Goal: Information Seeking & Learning: Learn about a topic

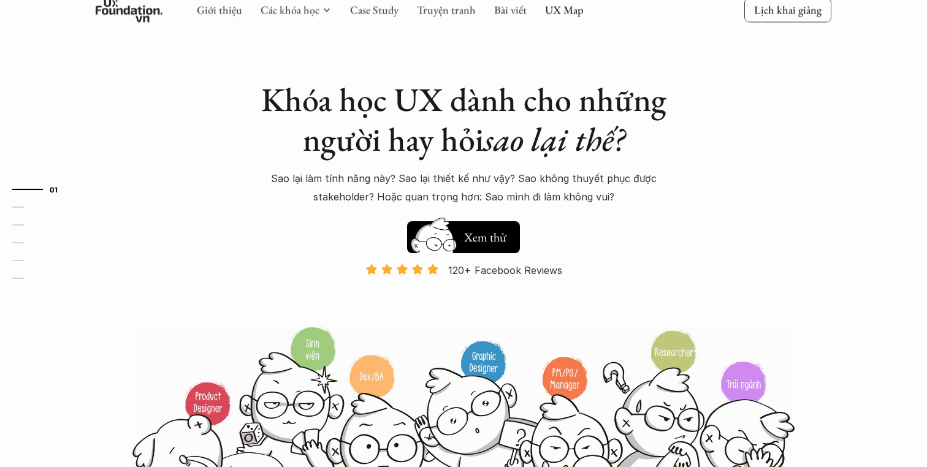
scroll to position [44, 0]
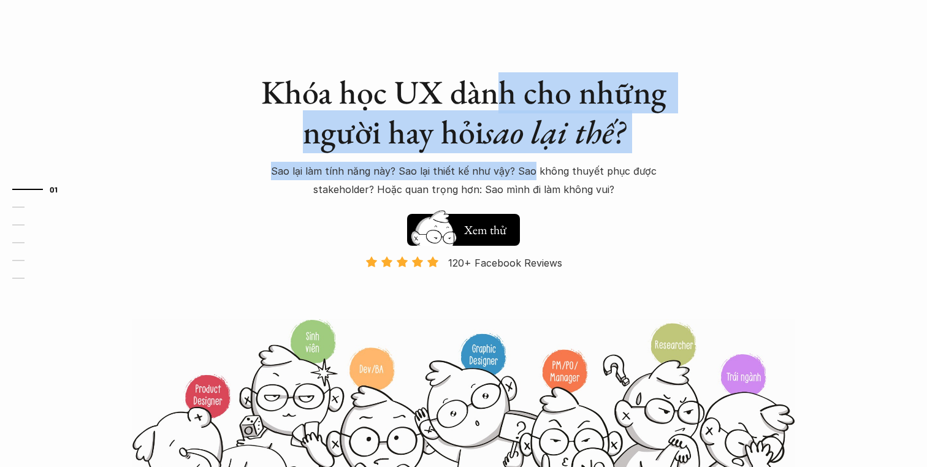
drag, startPoint x: 491, startPoint y: 81, endPoint x: 535, endPoint y: 172, distance: 101.2
click at [535, 172] on div "Khóa học UX dành cho những người hay hỏi sao lại thế? Sao lại làm tính năng này…" at bounding box center [463, 135] width 429 height 126
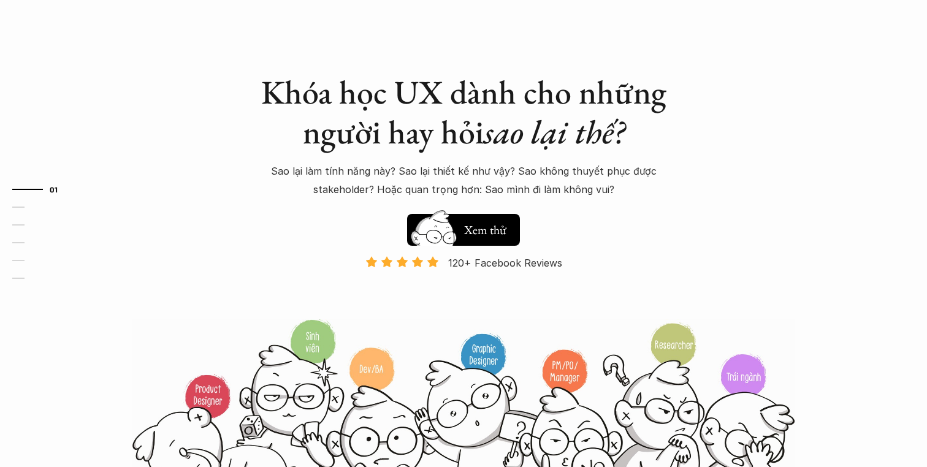
click at [694, 154] on div "Khóa học UX dành cho những người hay hỏi sao lại thế? Sao lại làm tính năng này…" at bounding box center [464, 236] width 736 height 561
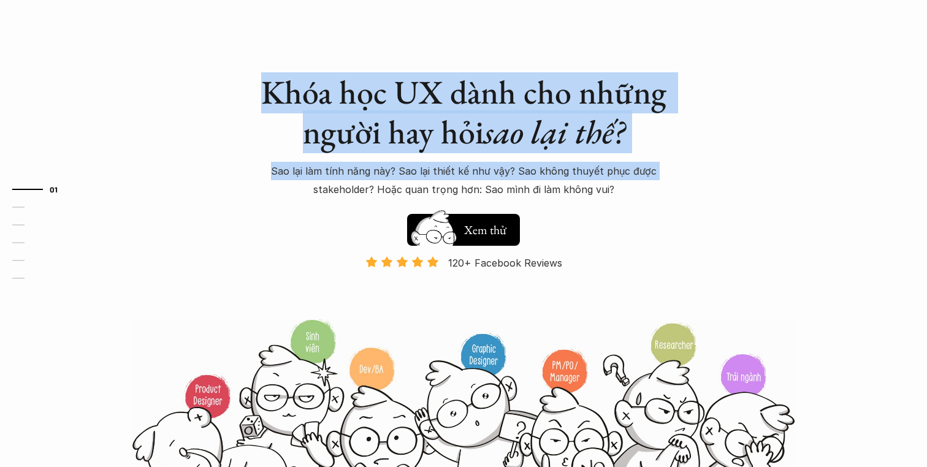
drag, startPoint x: 405, startPoint y: 66, endPoint x: 697, endPoint y: 175, distance: 311.7
click at [697, 175] on div "Khóa học UX dành cho những người hay hỏi sao lại thế? Sao lại làm tính năng này…" at bounding box center [464, 236] width 736 height 561
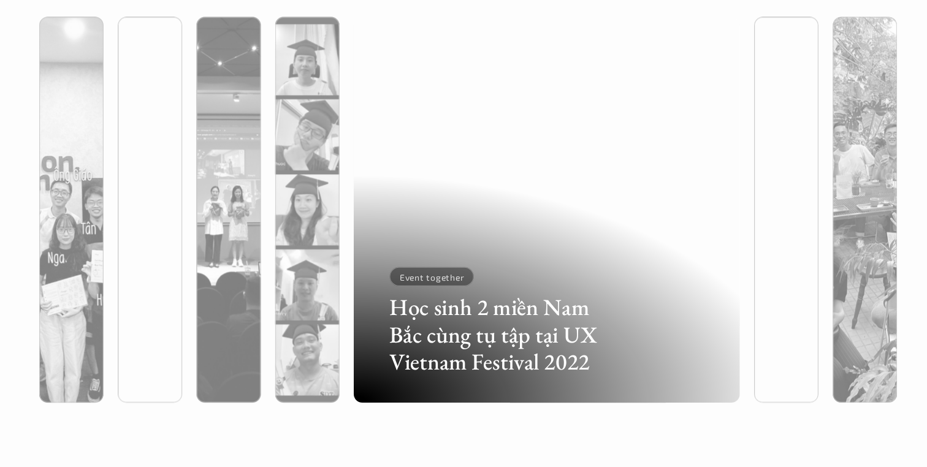
scroll to position [3250, 0]
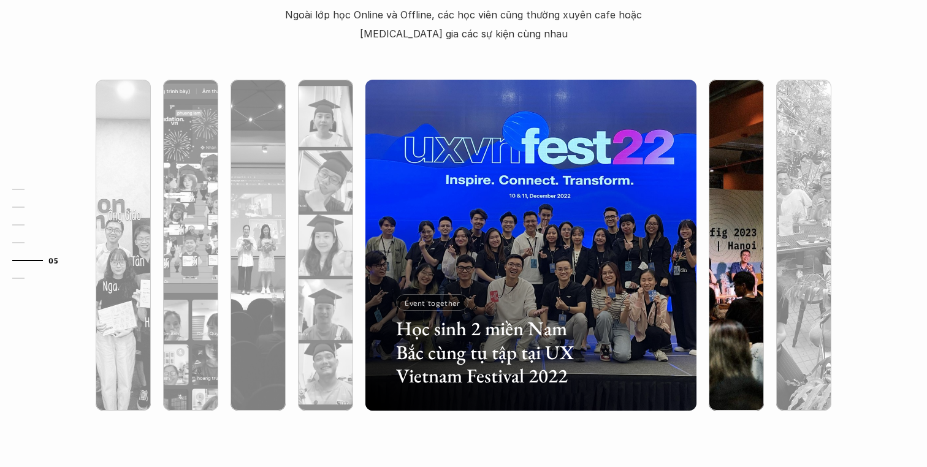
click at [747, 272] on div at bounding box center [736, 311] width 55 height 200
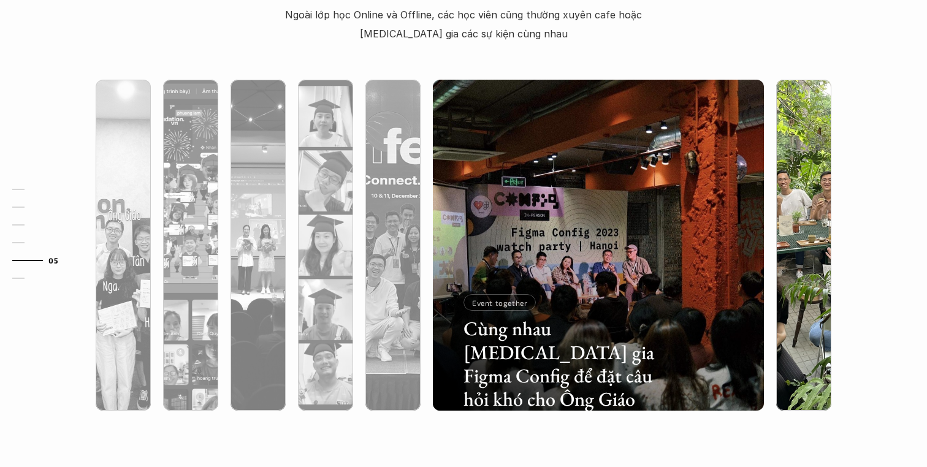
click at [790, 249] on div at bounding box center [803, 311] width 55 height 200
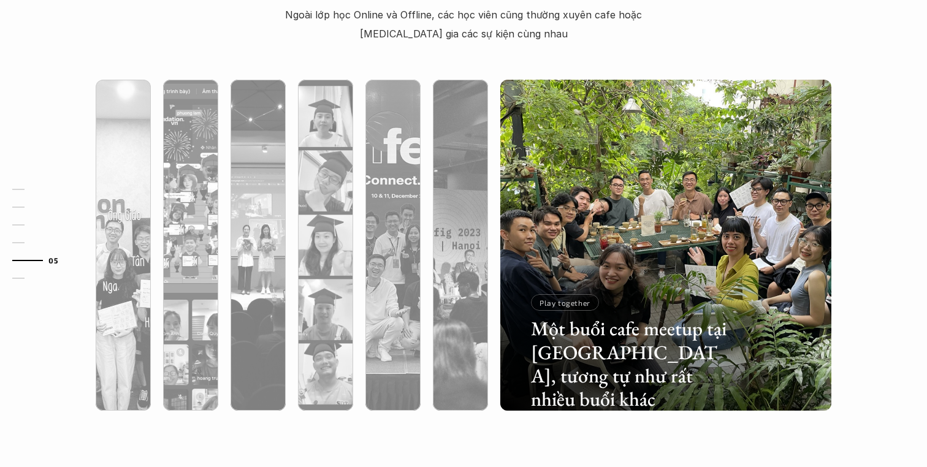
click at [80, 267] on div "01 02 03 04 05 06" at bounding box center [61, 233] width 123 height 467
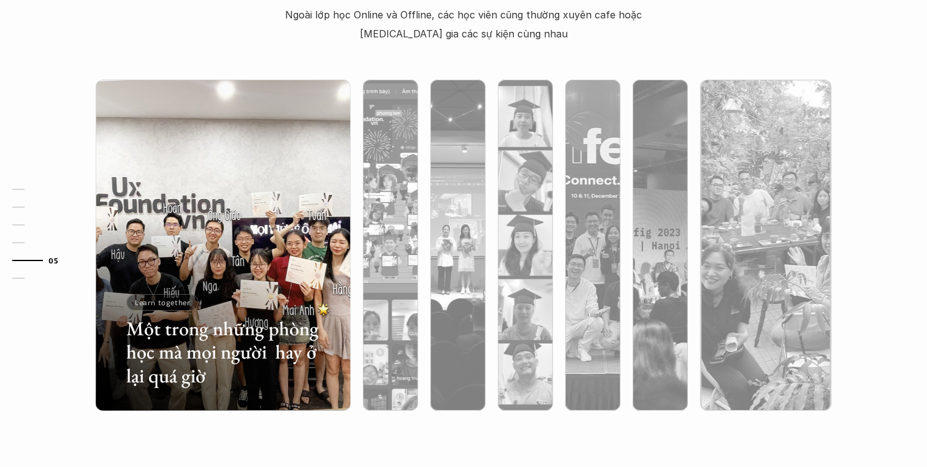
click at [121, 237] on div "01 02 03 04 05 06" at bounding box center [61, 233] width 123 height 467
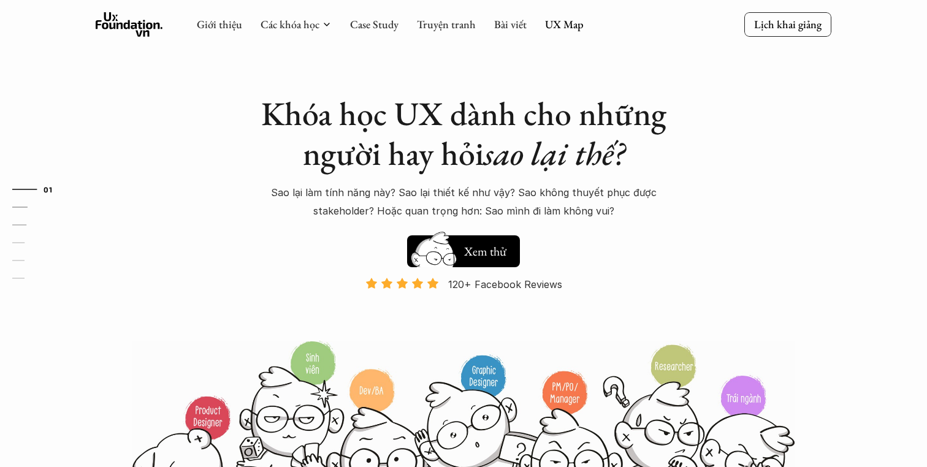
scroll to position [0, 0]
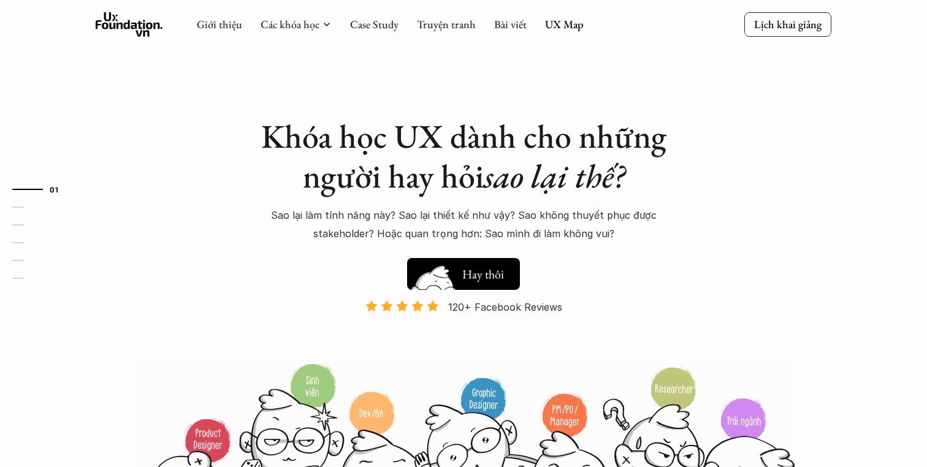
click at [427, 281] on img at bounding box center [434, 293] width 66 height 56
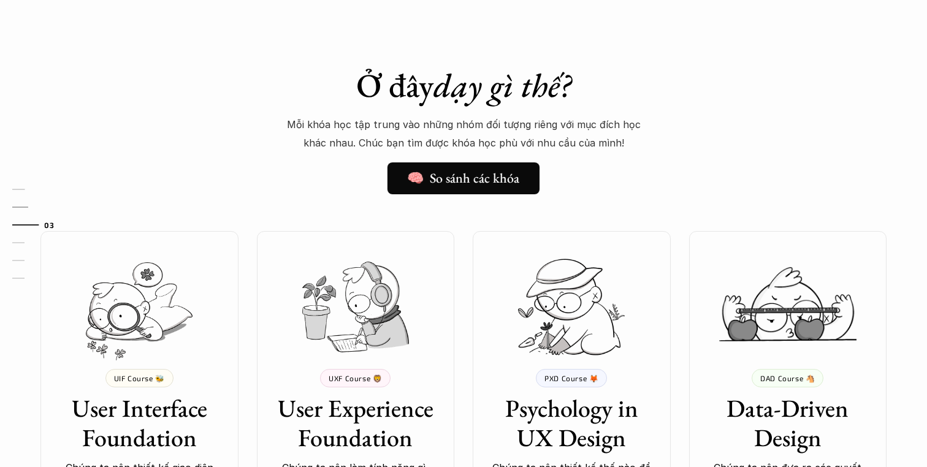
scroll to position [930, 0]
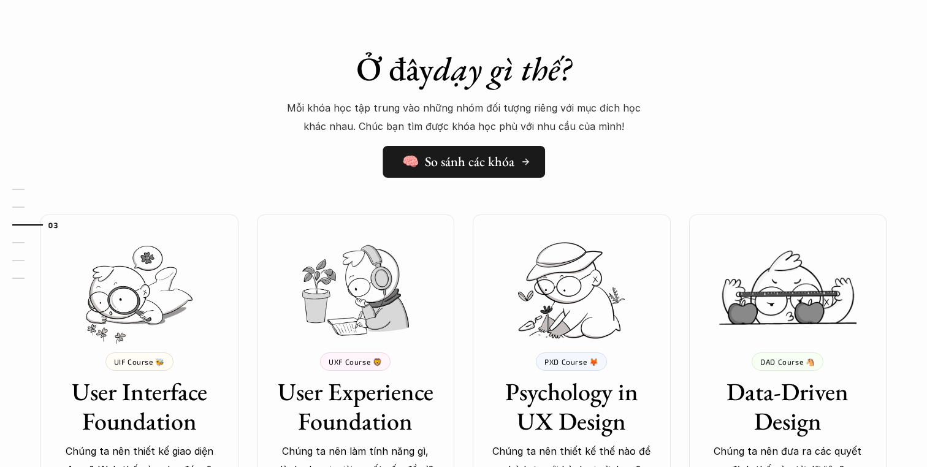
click at [501, 158] on h5 "🧠 So sánh các khóa" at bounding box center [458, 162] width 112 height 16
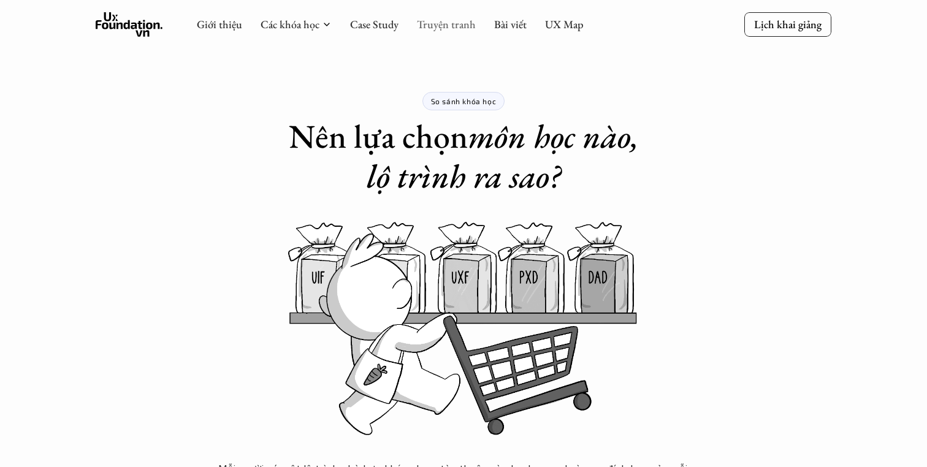
click at [468, 23] on link "Truyện tranh" at bounding box center [446, 24] width 59 height 14
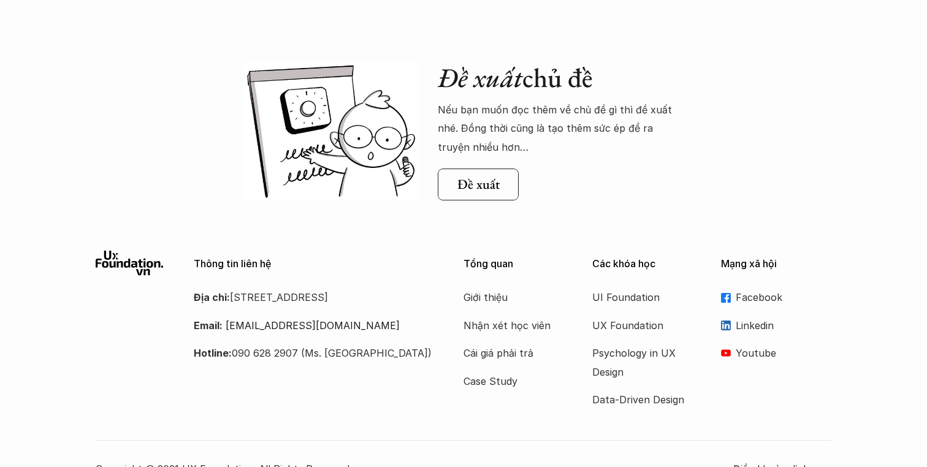
scroll to position [1296, 0]
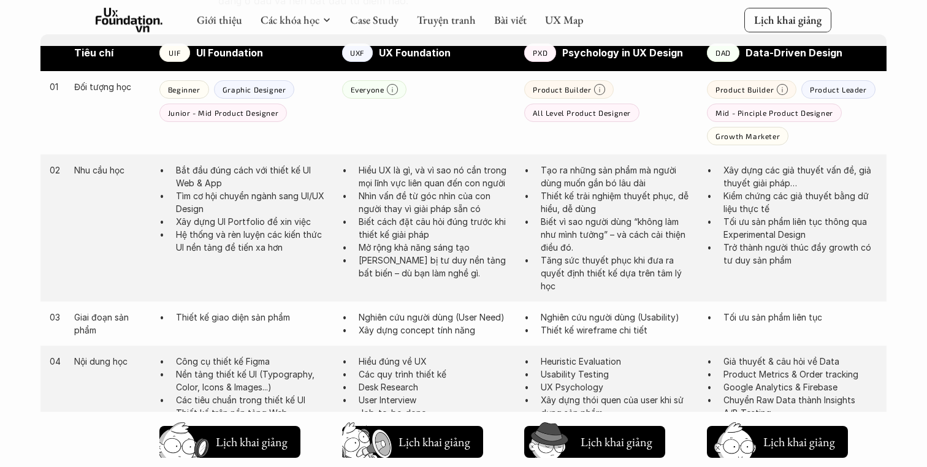
scroll to position [670, 0]
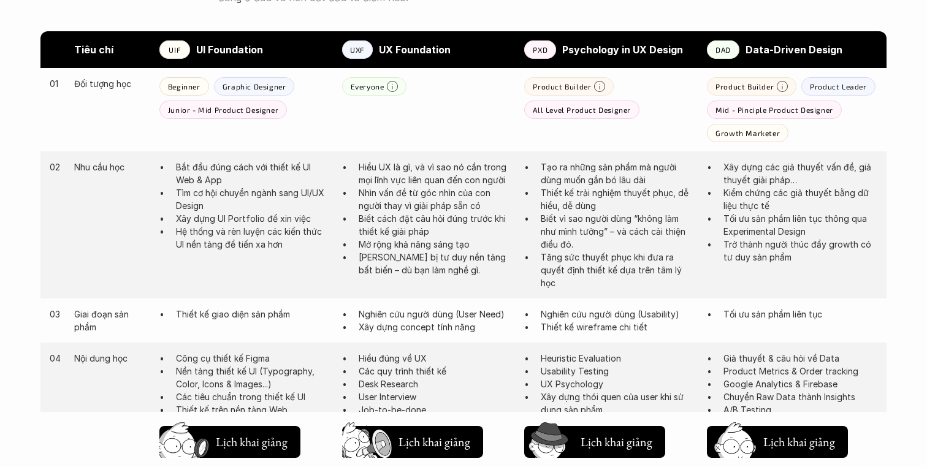
drag, startPoint x: 595, startPoint y: 303, endPoint x: 647, endPoint y: 335, distance: 61.4
click at [647, 335] on div "03 Giai đoạn sản phẩm Thiết kế giao diện sản phẩm Nghiên cứu người dùng (User N…" at bounding box center [463, 321] width 846 height 44
click at [671, 335] on div "03 Giai đoạn sản phẩm Thiết kế giao diện sản phẩm Nghiên cứu người dùng (User N…" at bounding box center [463, 321] width 846 height 44
drag, startPoint x: 671, startPoint y: 335, endPoint x: 674, endPoint y: 299, distance: 36.3
click at [674, 299] on div "03 Giai đoạn sản phẩm Thiết kế giao diện sản phẩm Nghiên cứu người dùng (User N…" at bounding box center [463, 321] width 846 height 44
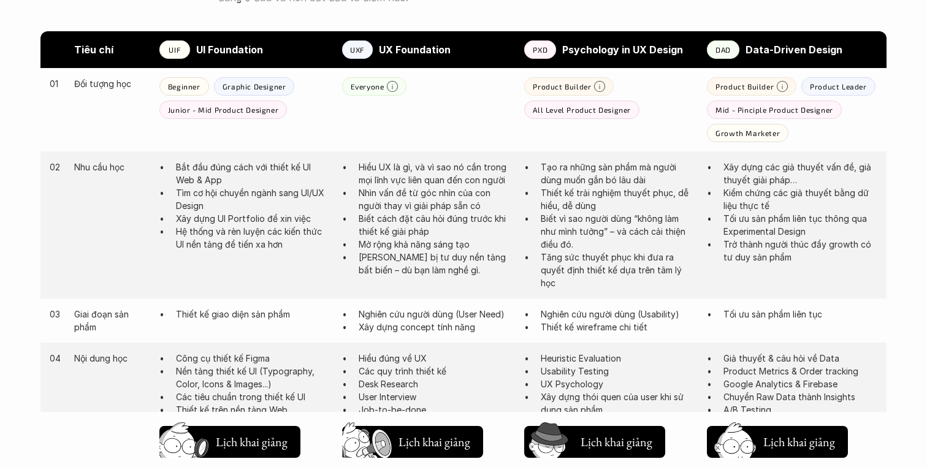
click at [674, 299] on div "03 Giai đoạn sản phẩm Thiết kế giao diện sản phẩm Nghiên cứu người dùng (User N…" at bounding box center [463, 321] width 846 height 44
drag, startPoint x: 628, startPoint y: 300, endPoint x: 658, endPoint y: 332, distance: 44.2
click at [659, 332] on div "03 Giai đoạn sản phẩm Thiết kế giao diện sản phẩm Nghiên cứu người dùng (User N…" at bounding box center [463, 321] width 846 height 44
click at [658, 332] on p "Thiết kế wireframe chi tiết" at bounding box center [618, 327] width 154 height 13
drag, startPoint x: 658, startPoint y: 332, endPoint x: 658, endPoint y: 302, distance: 30.0
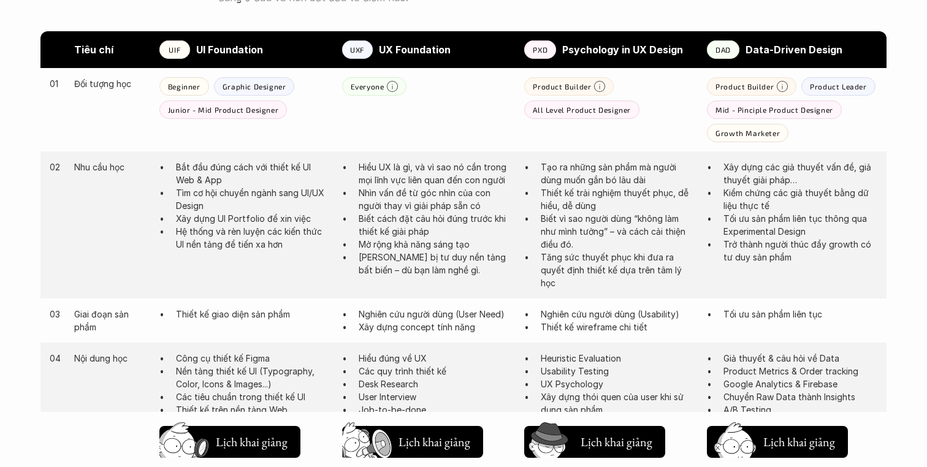
click at [658, 302] on div "03 Giai đoạn sản phẩm Thiết kế giao diện sản phẩm Nghiên cứu người dùng (User N…" at bounding box center [463, 321] width 846 height 44
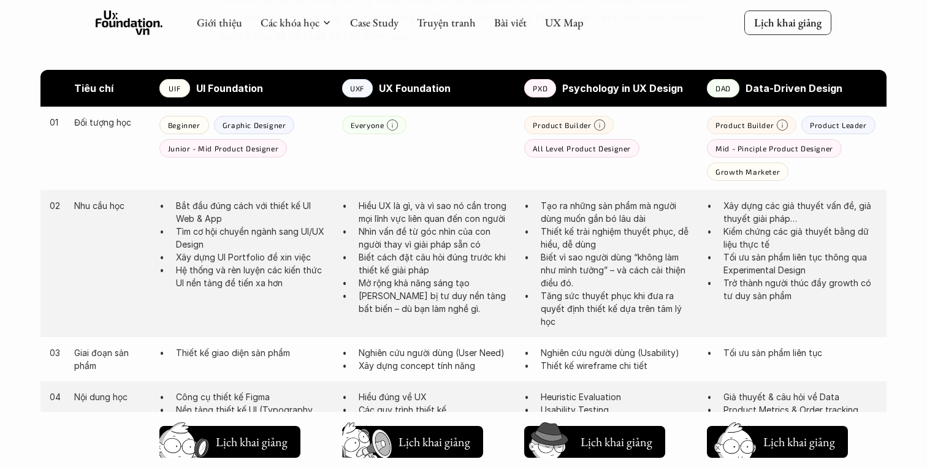
scroll to position [665, 0]
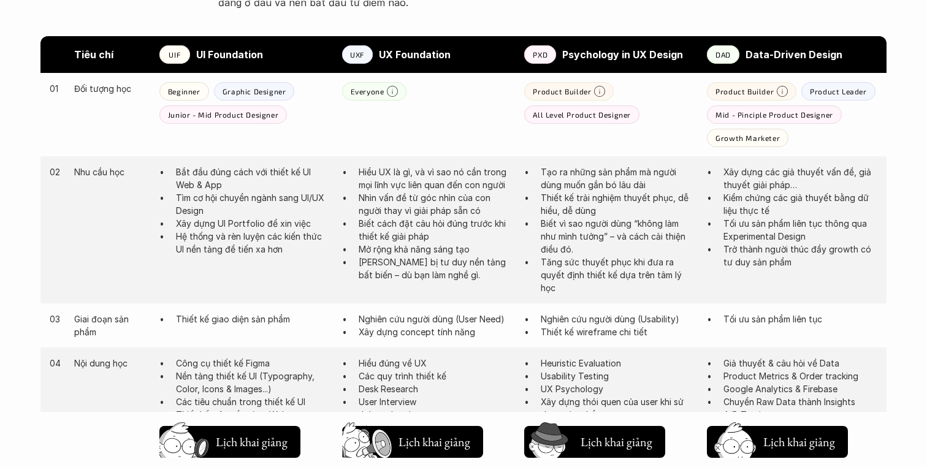
drag, startPoint x: 623, startPoint y: 302, endPoint x: 650, endPoint y: 349, distance: 54.1
click at [650, 349] on div "04 Nội dung học Công cụ thiết kế Figma Nền tảng thiết kế UI (Typography, Color,…" at bounding box center [463, 415] width 846 height 134
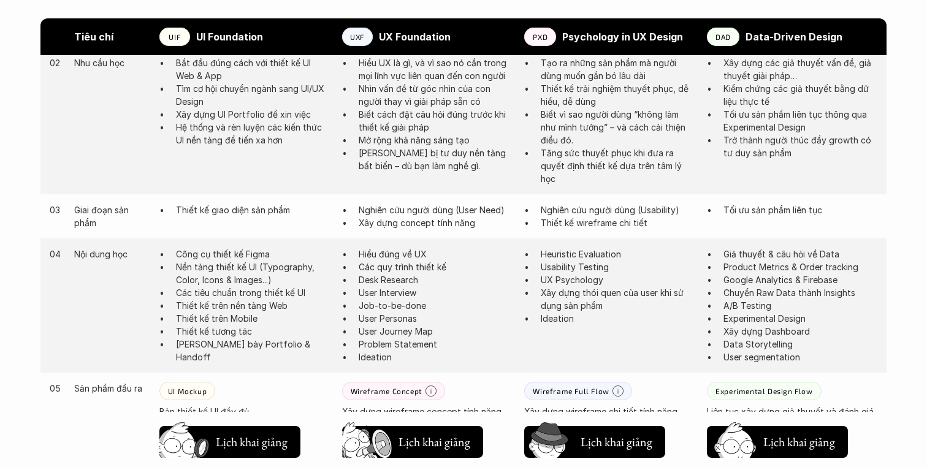
scroll to position [786, 0]
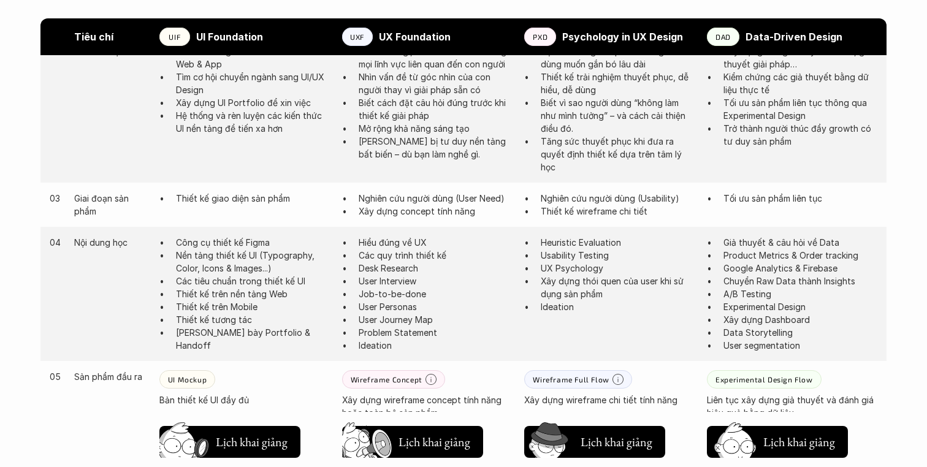
drag, startPoint x: 670, startPoint y: 232, endPoint x: 814, endPoint y: 363, distance: 194.4
click at [814, 363] on div "05 Sản phẩm đầu ra UI Mockup Bản thiết kế UI đầy đủ Wireframe Concept Xây dựng …" at bounding box center [463, 394] width 846 height 67
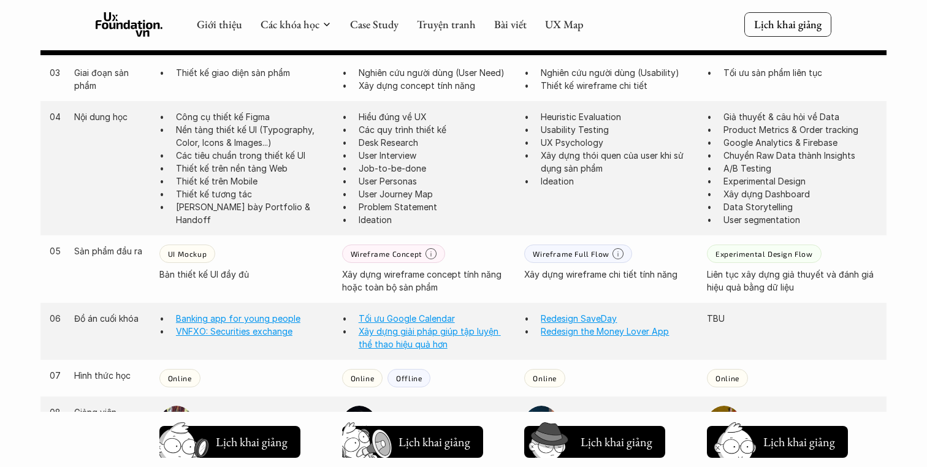
scroll to position [913, 0]
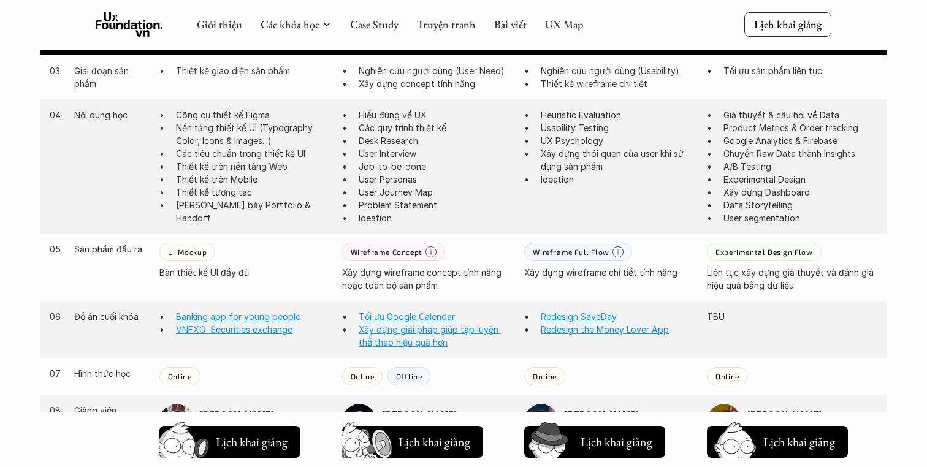
drag, startPoint x: 621, startPoint y: 262, endPoint x: 634, endPoint y: 289, distance: 30.7
click at [634, 289] on div "05 Sản phẩm đầu ra UI Mockup Bản thiết kế UI đầy đủ Wireframe Concept Xây dựng …" at bounding box center [463, 267] width 846 height 67
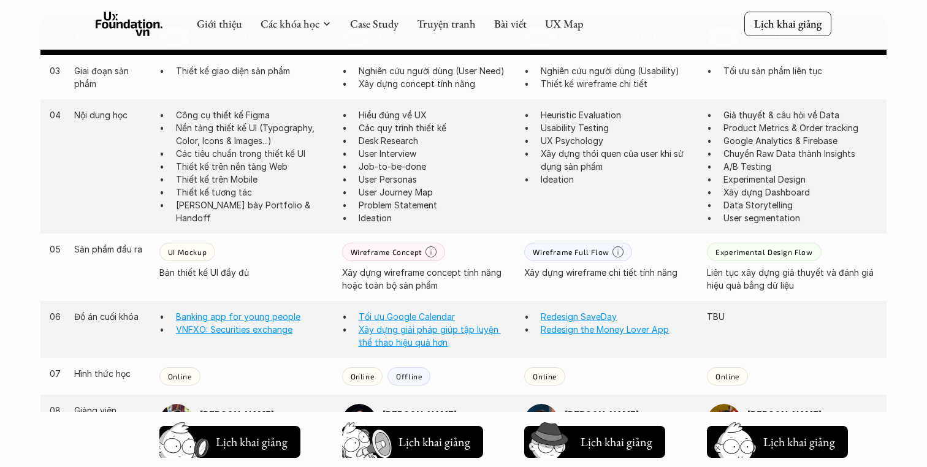
scroll to position [968, 0]
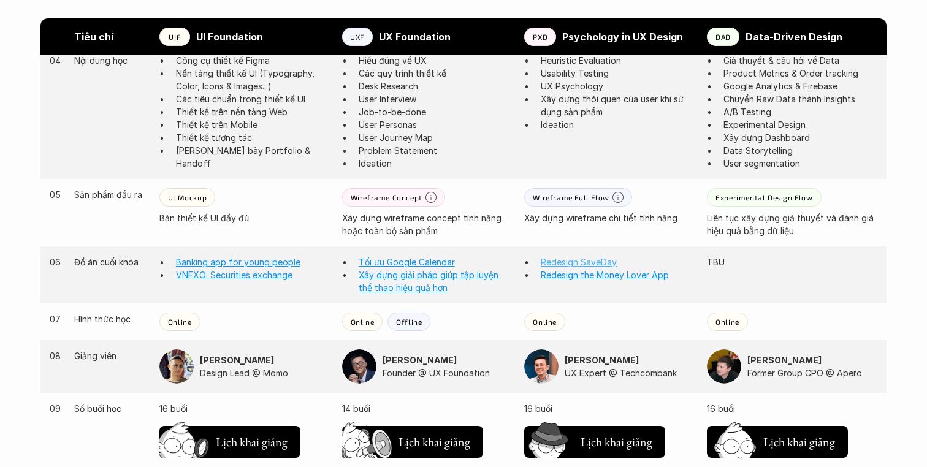
click at [565, 261] on link "Redesign SaveDay" at bounding box center [579, 262] width 76 height 10
click at [581, 278] on link "Redesign the Money Lover App" at bounding box center [605, 275] width 128 height 10
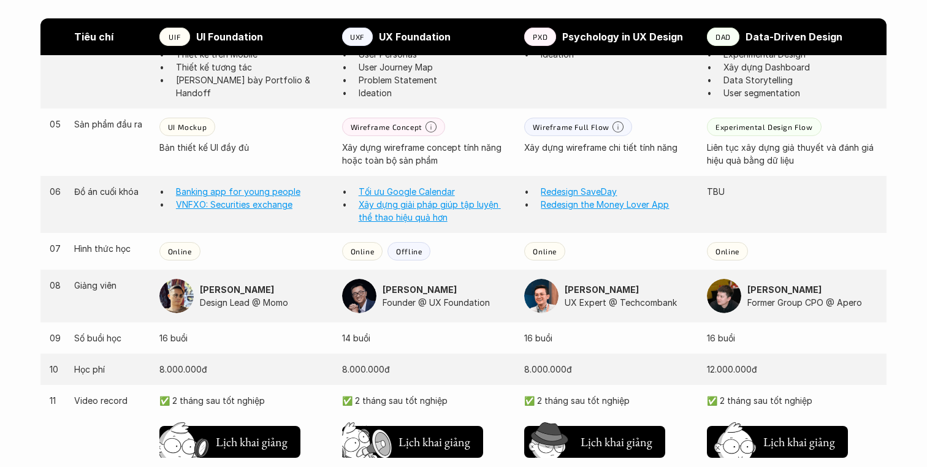
scroll to position [1043, 0]
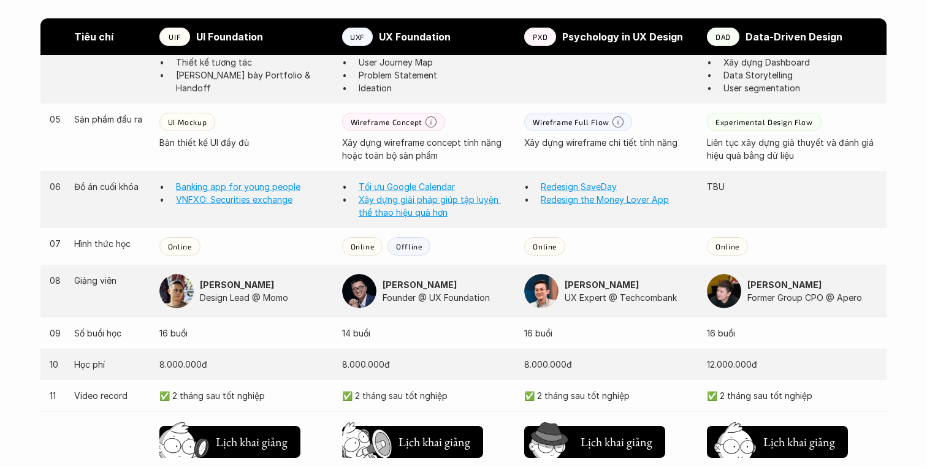
drag, startPoint x: 699, startPoint y: 185, endPoint x: 780, endPoint y: 185, distance: 80.9
click at [780, 185] on div "06 Đồ án cuối khóa Banking app for young people VNFXO: Securities exchange Tối …" at bounding box center [463, 199] width 846 height 57
click at [780, 185] on p "TBU" at bounding box center [792, 186] width 170 height 13
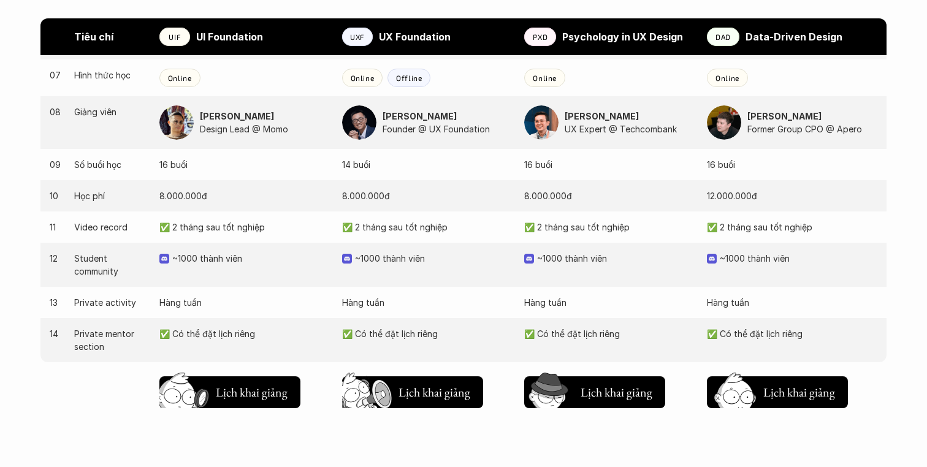
scroll to position [1225, 0]
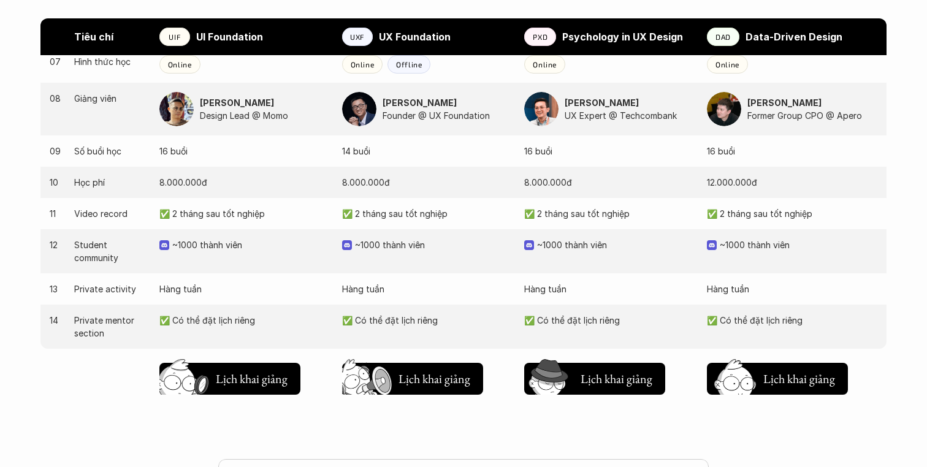
click at [715, 246] on img at bounding box center [712, 245] width 10 height 10
click at [734, 304] on div "13 Private activity Hàng tuần Hàng tuần Hàng tuần Hàng tuần" at bounding box center [463, 288] width 846 height 31
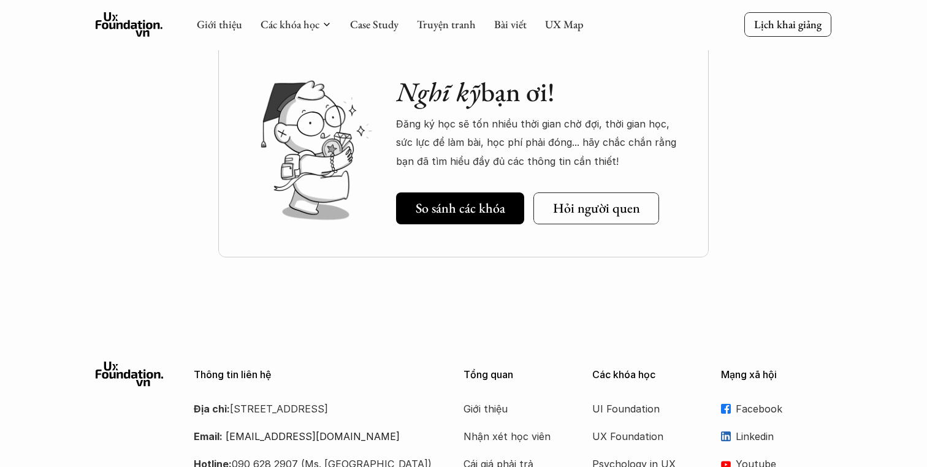
scroll to position [1639, 0]
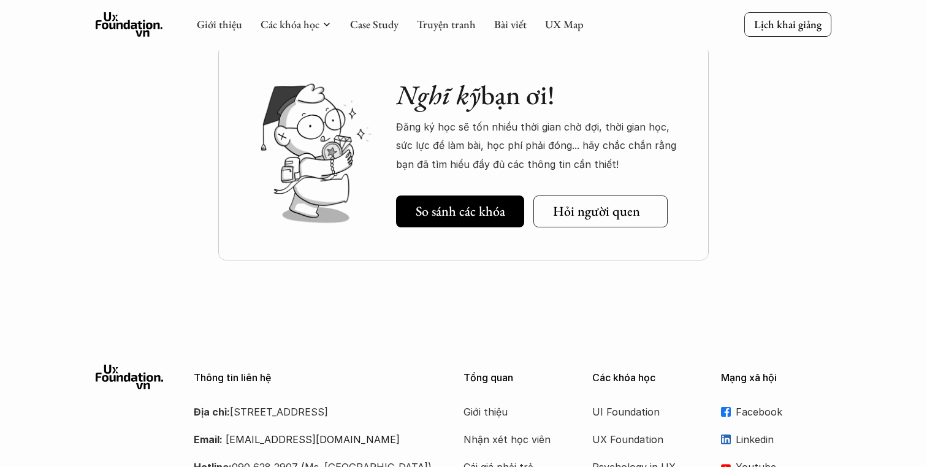
click at [600, 204] on h5 "Hỏi người quen" at bounding box center [596, 212] width 87 height 16
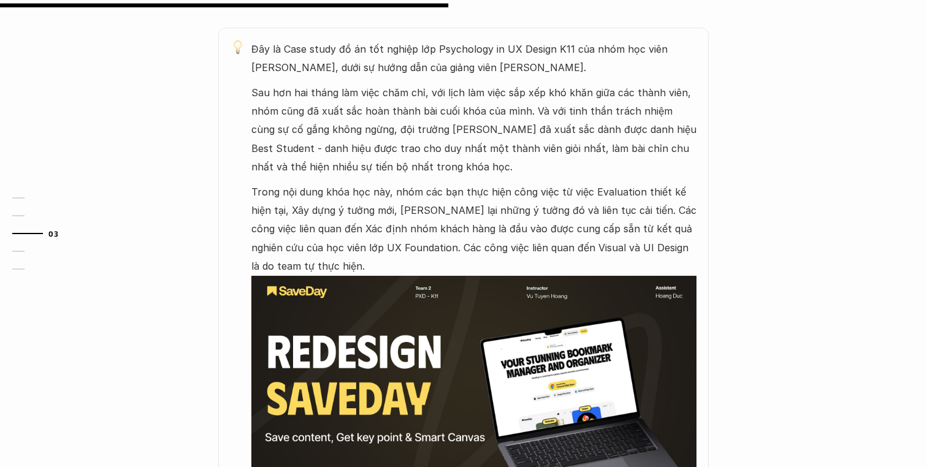
scroll to position [709, 0]
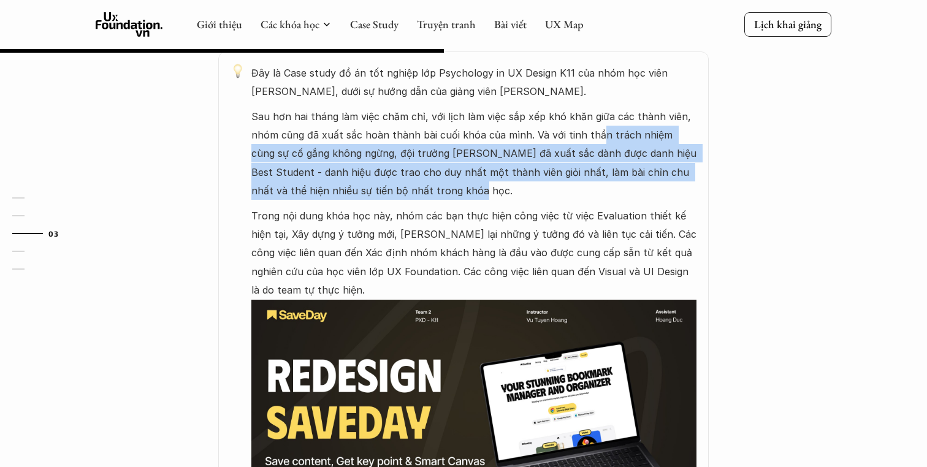
drag, startPoint x: 597, startPoint y: 128, endPoint x: 609, endPoint y: 189, distance: 62.4
click at [609, 189] on p "Sau hơn hai tháng làm việc chăm chỉ, với lịch làm việc sắp xếp khó khăn giữa cá…" at bounding box center [473, 153] width 445 height 93
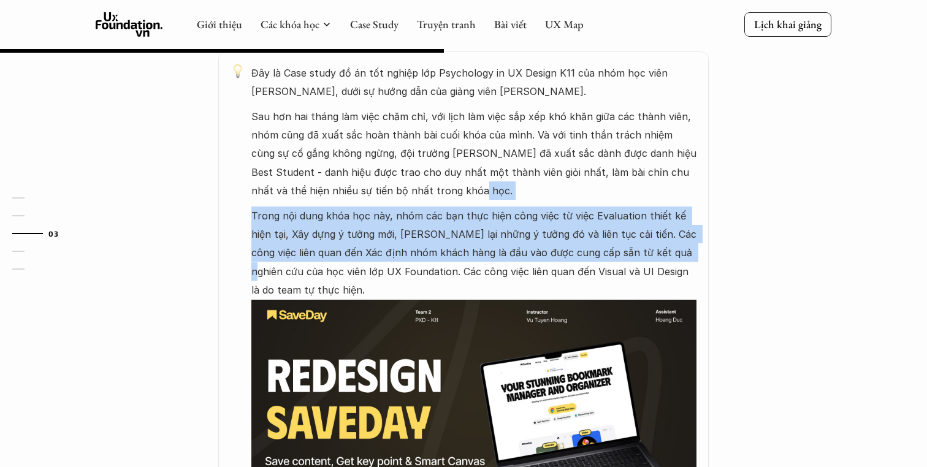
drag, startPoint x: 609, startPoint y: 189, endPoint x: 615, endPoint y: 257, distance: 68.9
click at [617, 257] on div "Đây là Case study đồ án tốt nghiệp lớp Psychology in UX Design K11 của nhóm học…" at bounding box center [473, 312] width 445 height 497
click at [615, 257] on p "Trong nội dung khóa học này, nhóm các bạn thực hiện công việc từ việc Evaluatio…" at bounding box center [473, 253] width 445 height 93
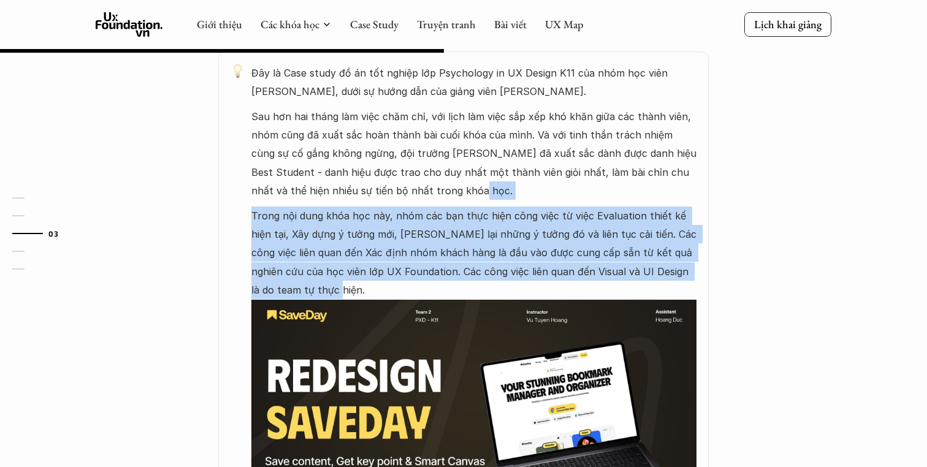
drag, startPoint x: 615, startPoint y: 283, endPoint x: 627, endPoint y: 202, distance: 81.7
click at [627, 202] on div "Đây là Case study đồ án tốt nghiệp lớp Psychology in UX Design K11 của nhóm học…" at bounding box center [473, 312] width 445 height 497
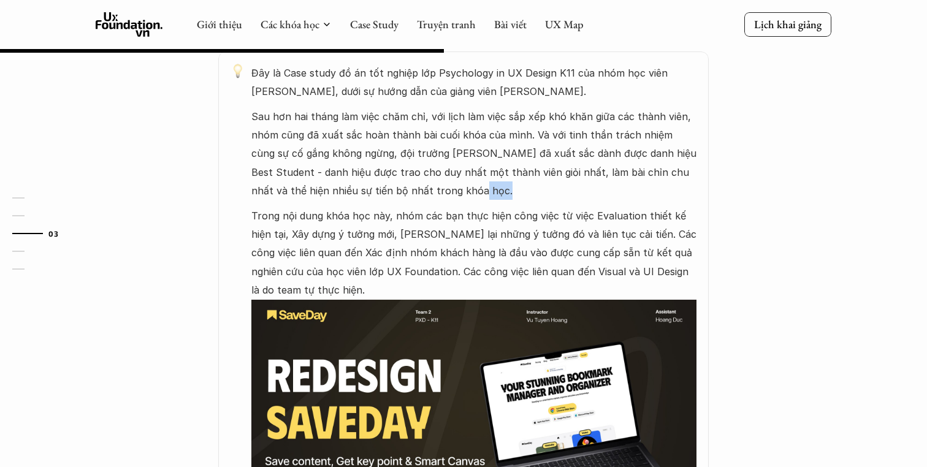
drag, startPoint x: 627, startPoint y: 202, endPoint x: 628, endPoint y: 289, distance: 87.0
click at [628, 289] on div "Đây là Case study đồ án tốt nghiệp lớp Psychology in UX Design K11 của nhóm học…" at bounding box center [473, 312] width 445 height 497
click at [628, 289] on p "Trong nội dung khóa học này, nhóm các bạn thực hiện công việc từ việc Evaluatio…" at bounding box center [473, 253] width 445 height 93
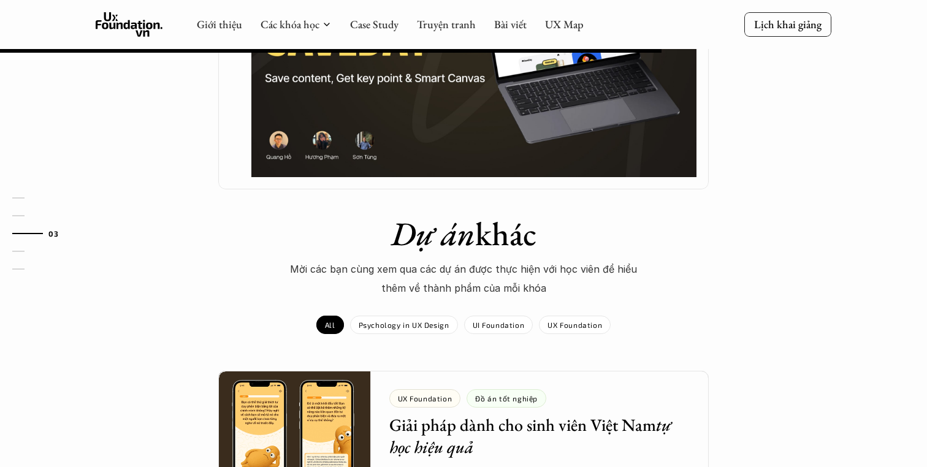
scroll to position [1056, 0]
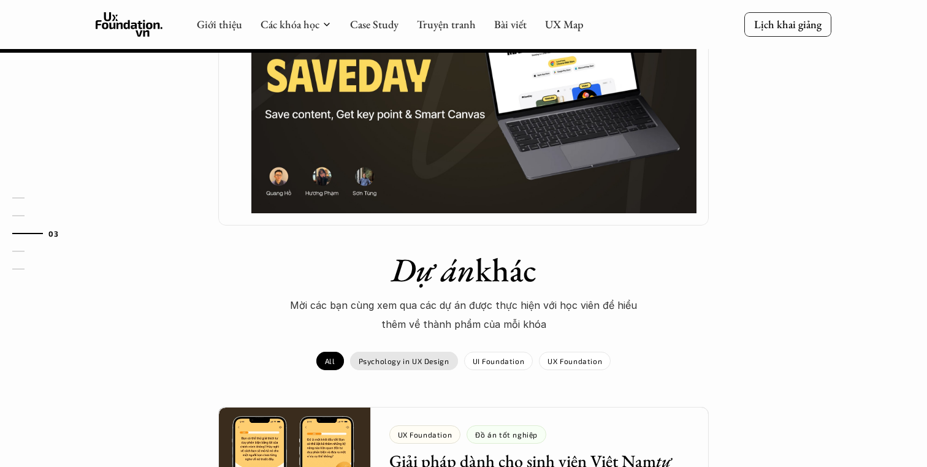
click at [402, 362] on p "Psychology in UX Design" at bounding box center [404, 361] width 91 height 9
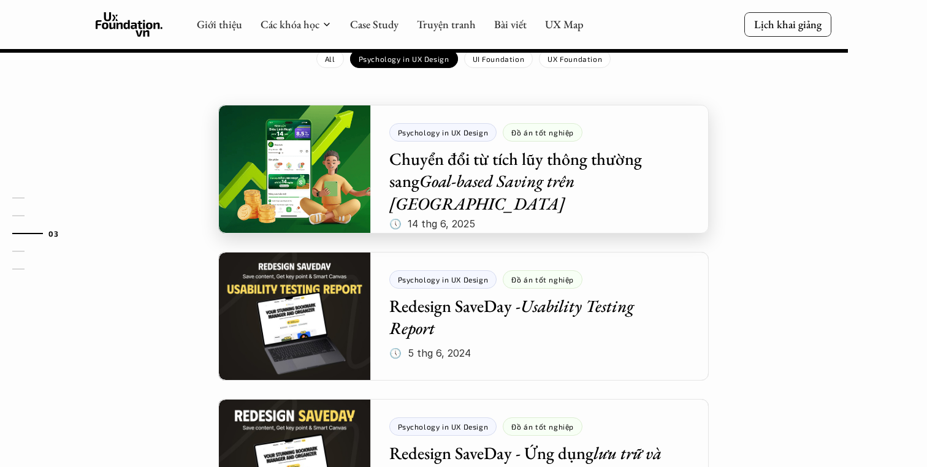
scroll to position [1353, 0]
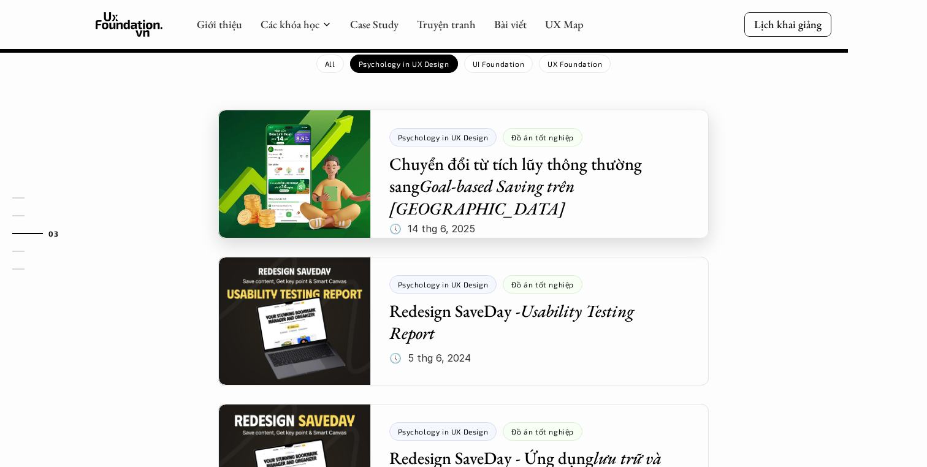
click at [600, 153] on div at bounding box center [463, 174] width 490 height 129
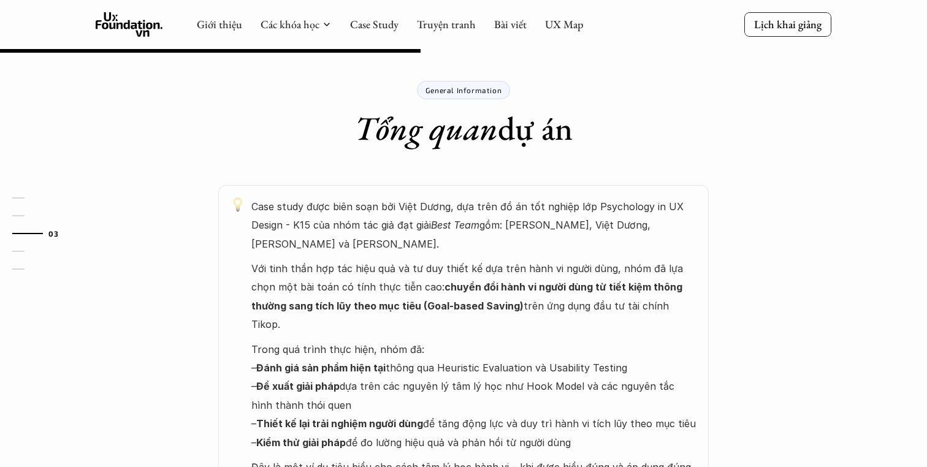
scroll to position [573, 0]
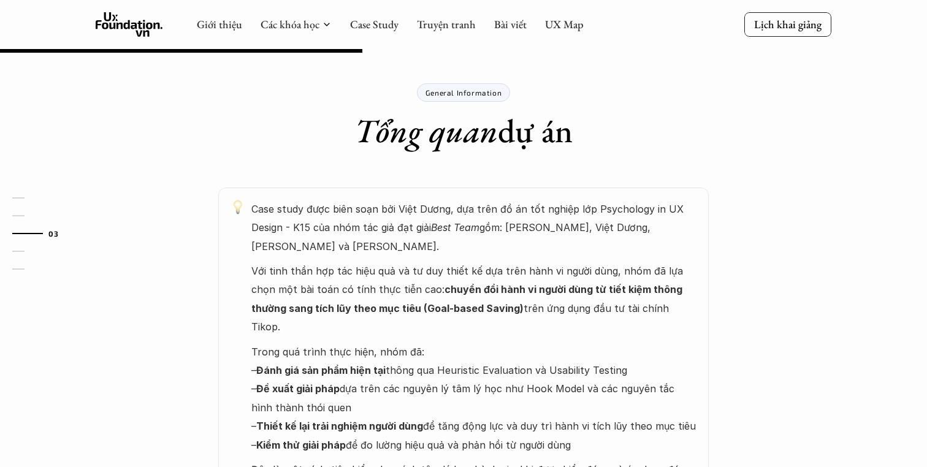
drag, startPoint x: 549, startPoint y: 234, endPoint x: 582, endPoint y: 279, distance: 56.2
click at [582, 279] on div "Case study được biên soạn bởi Việt Dương, dựa trên đồ án tốt nghiệp lớp Psychol…" at bounding box center [473, 470] width 445 height 541
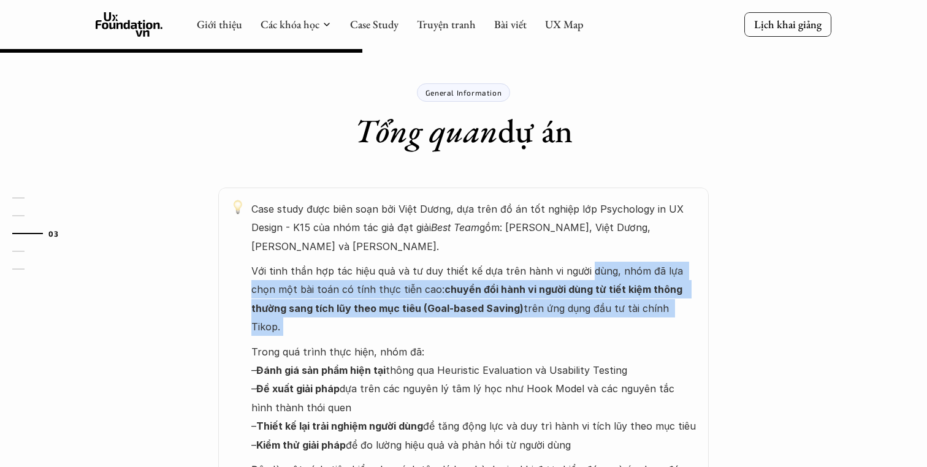
drag, startPoint x: 582, startPoint y: 279, endPoint x: 588, endPoint y: 225, distance: 54.3
click at [588, 225] on div "Case study được biên soạn bởi Việt Dương, dựa trên đồ án tốt nghiệp lớp Psychol…" at bounding box center [473, 470] width 445 height 541
click at [588, 262] on p "Với tinh thần hợp tác hiệu quả và tư duy thiết kế dựa trên hành vi người dùng, …" at bounding box center [473, 299] width 445 height 75
drag, startPoint x: 588, startPoint y: 225, endPoint x: 604, endPoint y: 290, distance: 66.8
click at [604, 290] on div "Case study được biên soạn bởi Việt Dương, dựa trên đồ án tốt nghiệp lớp Psychol…" at bounding box center [473, 470] width 445 height 541
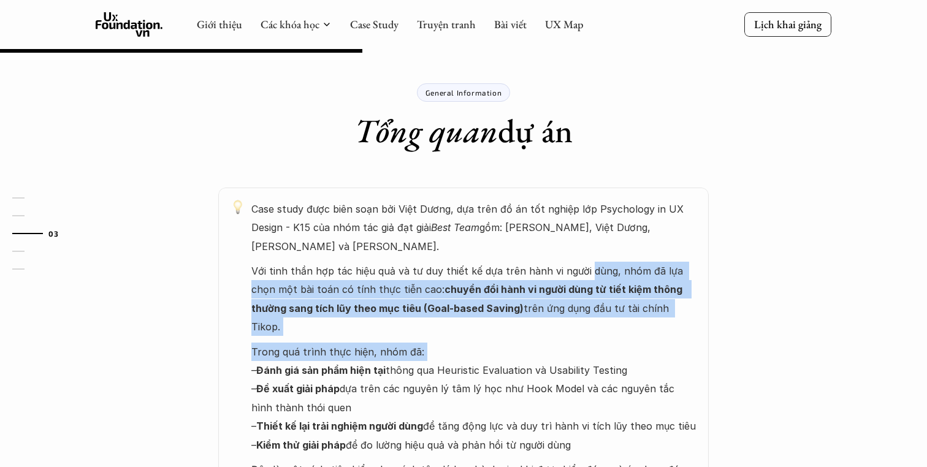
click at [604, 343] on p "Trong quá trình thực hiện, nhóm đã: – Đánh giá sản phẩm hiện tại thông qua Heur…" at bounding box center [473, 399] width 445 height 112
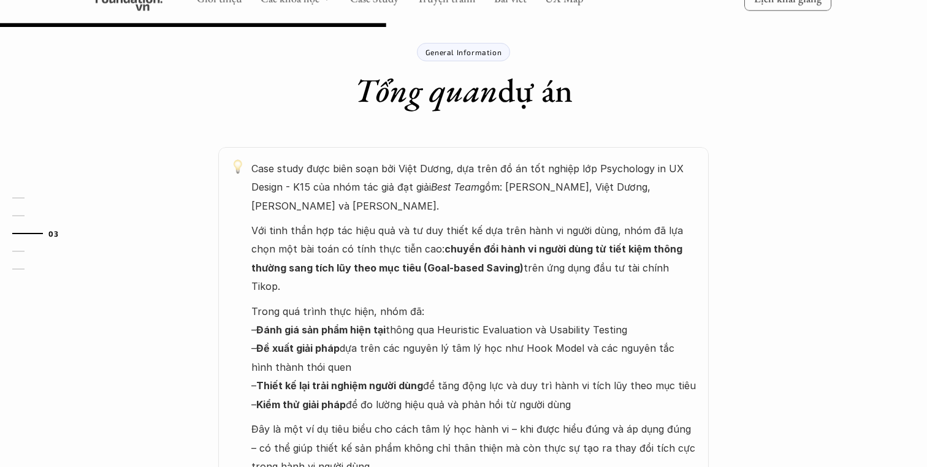
scroll to position [620, 0]
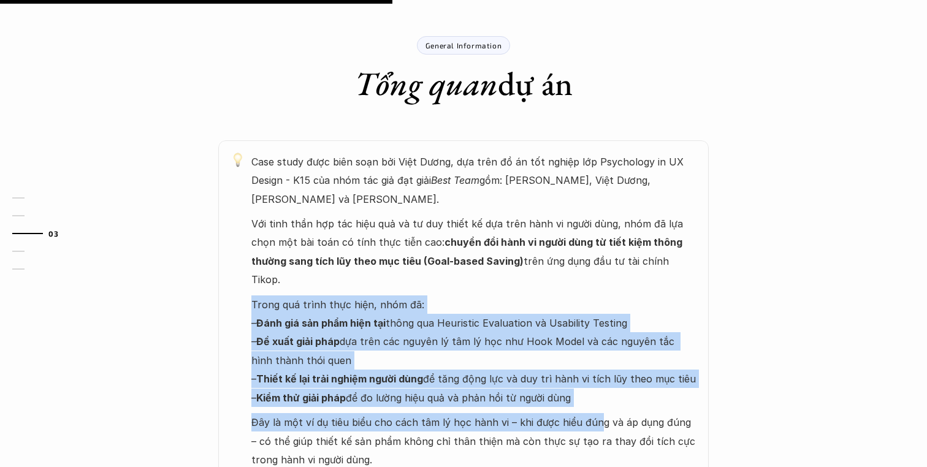
drag, startPoint x: 566, startPoint y: 240, endPoint x: 595, endPoint y: 356, distance: 118.8
click at [595, 356] on div "Case study được biên soạn bởi Việt Dương, dựa trên đồ án tốt nghiệp lớp Psychol…" at bounding box center [473, 423] width 445 height 541
click at [595, 413] on p "Đây là một ví dụ tiêu biểu cho cách tâm lý học hành vi – khi được hiểu đúng và …" at bounding box center [473, 450] width 445 height 75
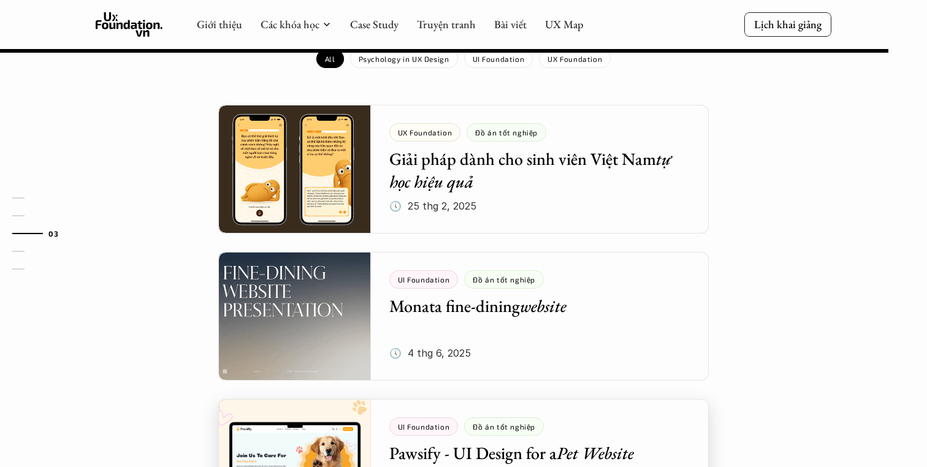
scroll to position [1399, 0]
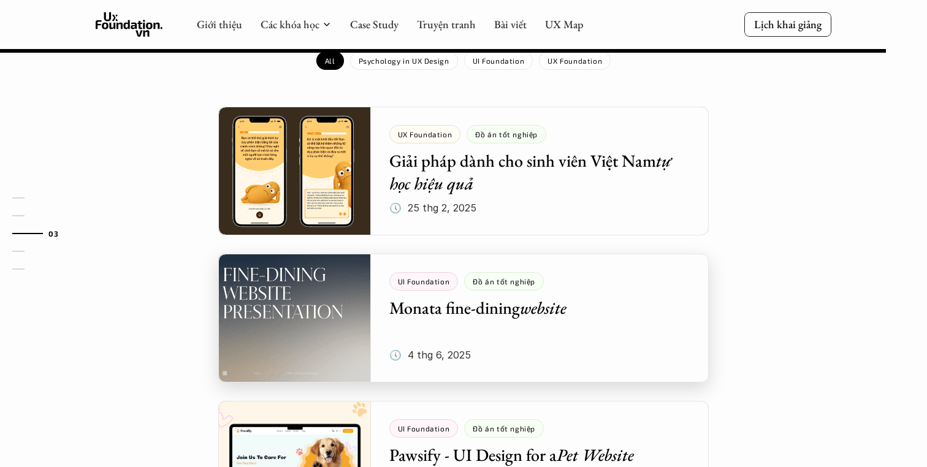
click at [551, 265] on div at bounding box center [463, 318] width 490 height 129
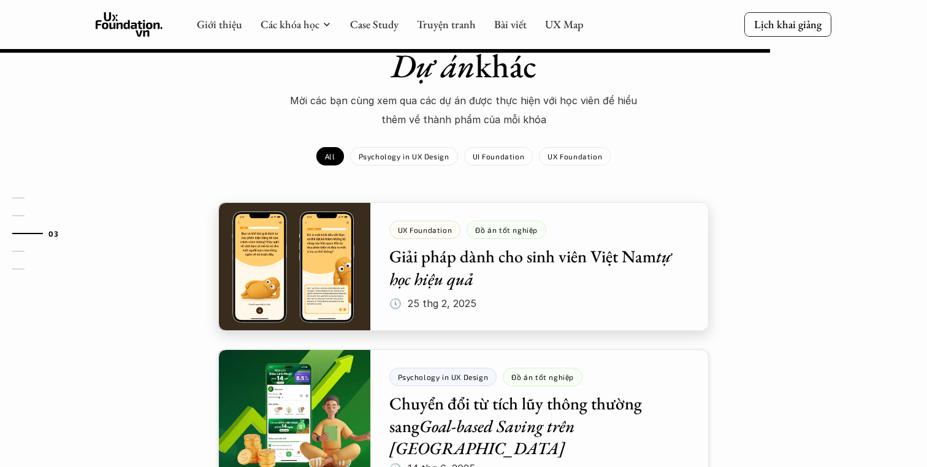
scroll to position [1095, 0]
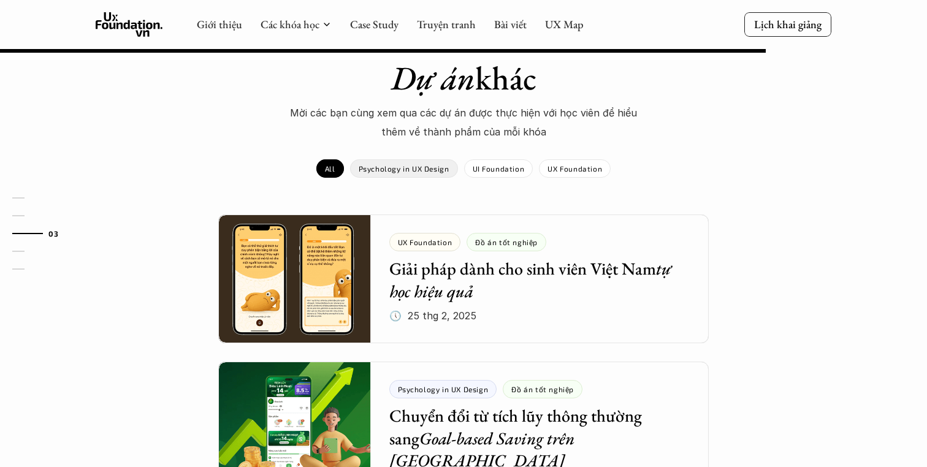
click at [397, 170] on p "Psychology in UX Design" at bounding box center [404, 168] width 91 height 9
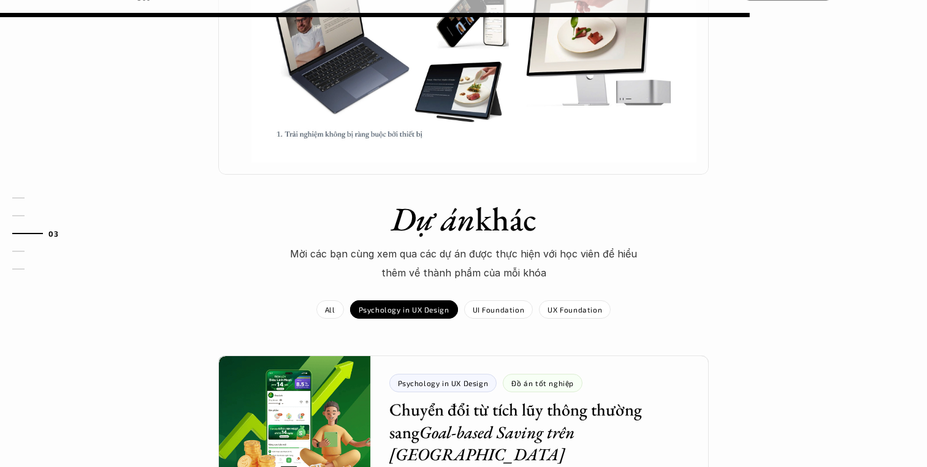
scroll to position [706, 0]
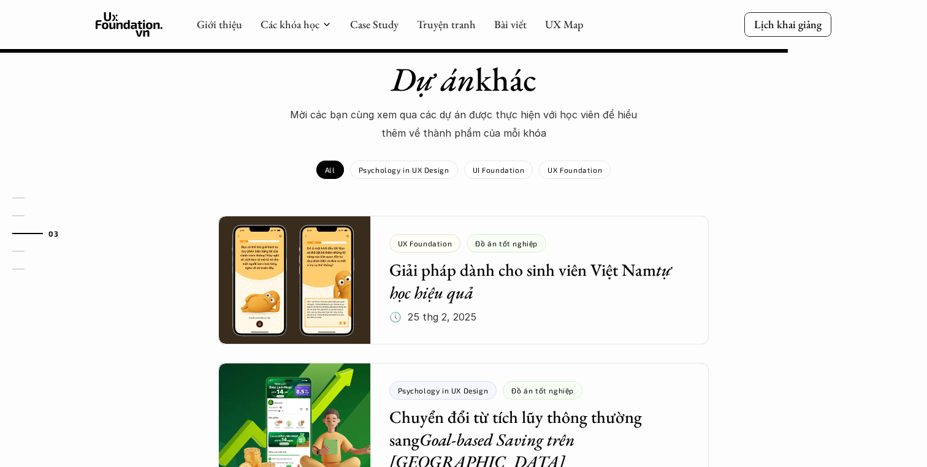
scroll to position [1215, 0]
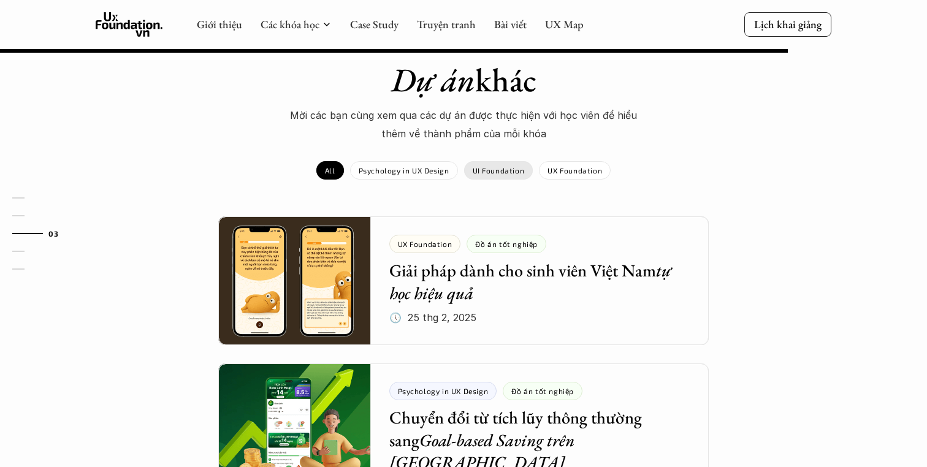
click at [508, 166] on p "UI Foundation" at bounding box center [499, 170] width 52 height 9
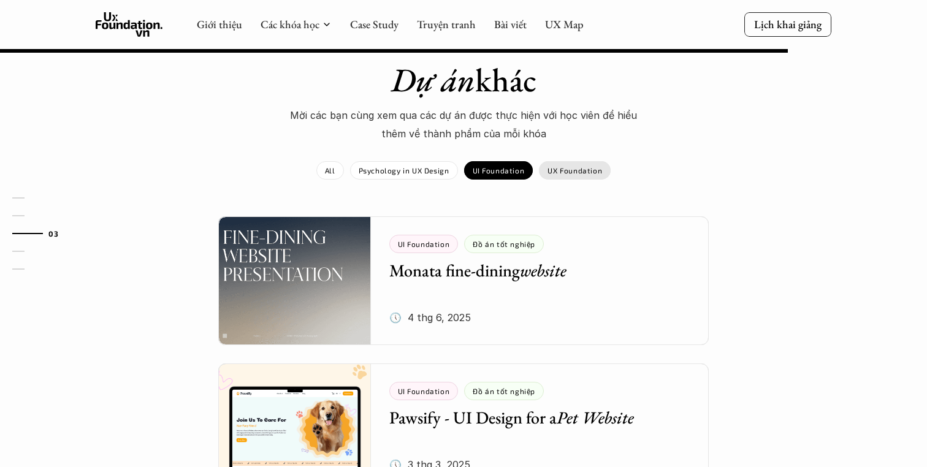
click at [571, 166] on p "UX Foundation" at bounding box center [574, 170] width 55 height 9
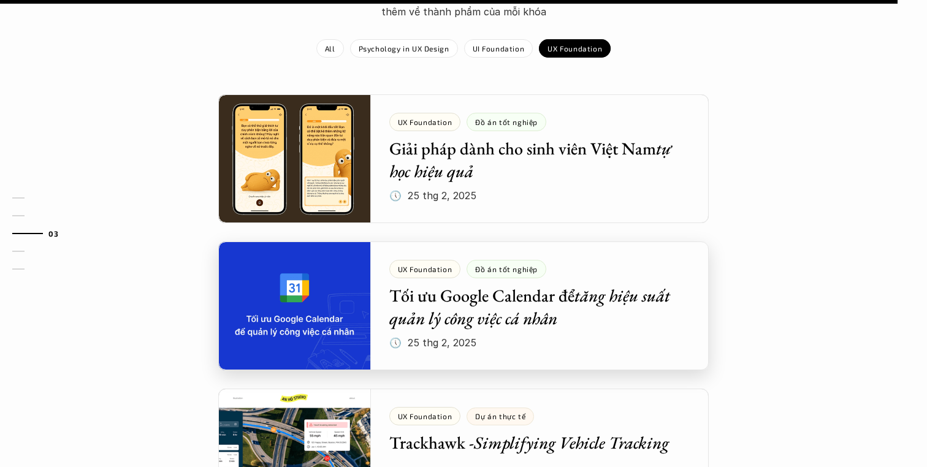
scroll to position [1417, 0]
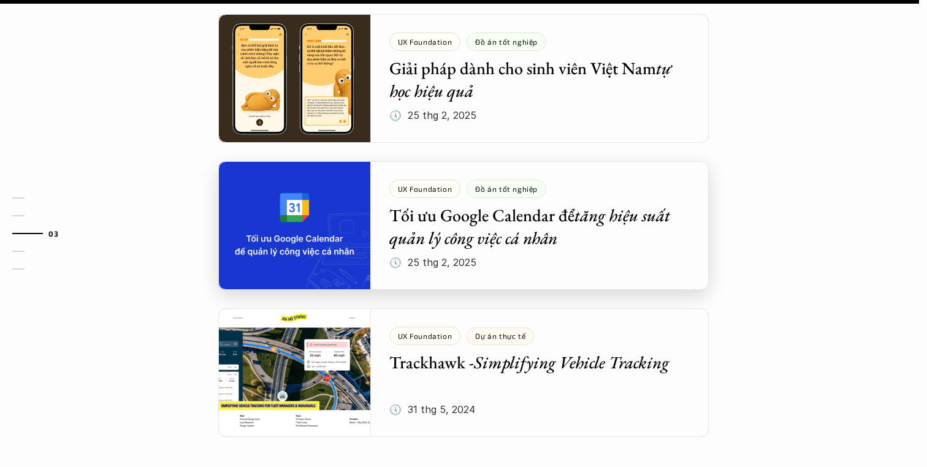
click at [581, 215] on div at bounding box center [463, 225] width 490 height 129
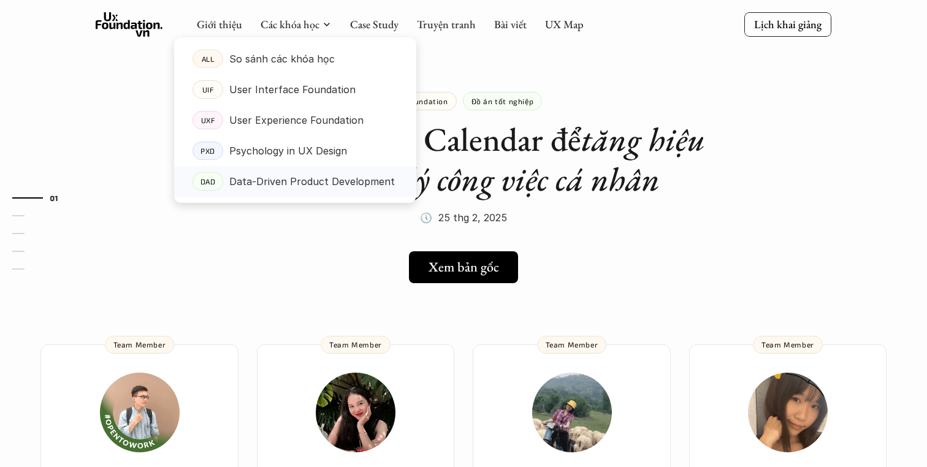
click at [289, 180] on p "Data-Driven Product Development" at bounding box center [312, 181] width 166 height 18
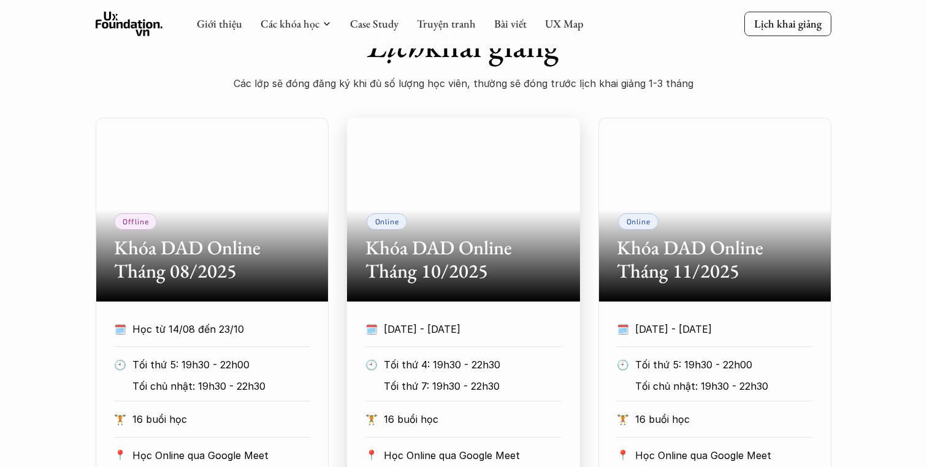
scroll to position [596, 0]
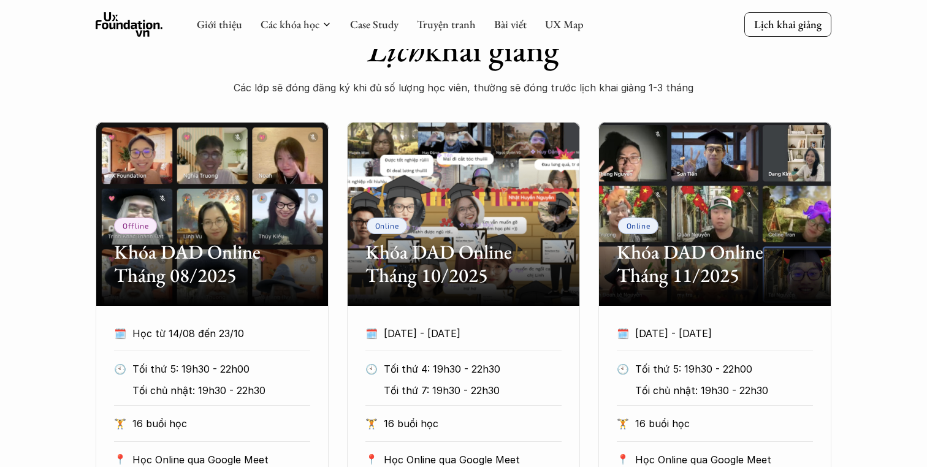
click at [211, 286] on h2 "Khóa DAD Online Tháng 08/2025" at bounding box center [212, 263] width 196 height 47
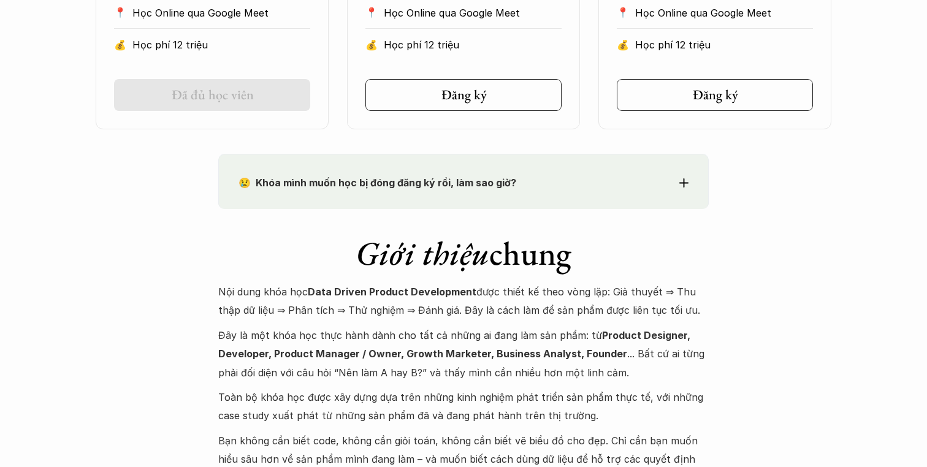
scroll to position [1045, 0]
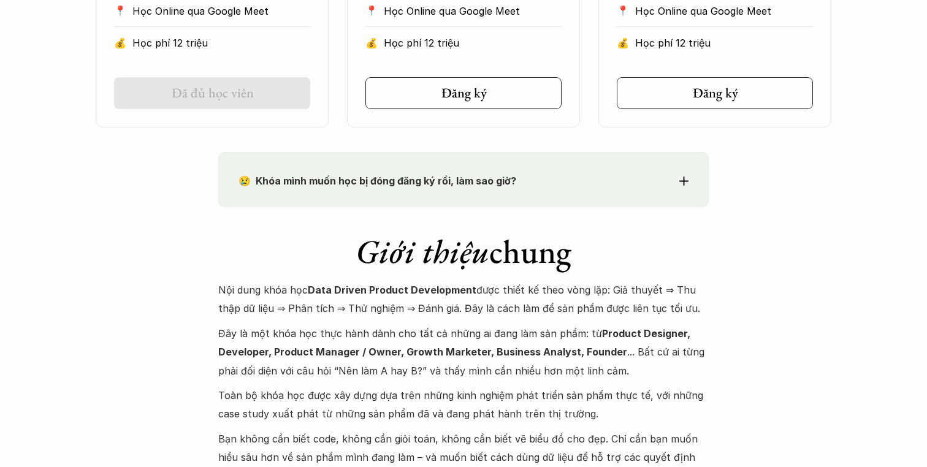
click at [478, 173] on p "😢 Khóa mình muốn học bị đóng đăng ký rồi, làm sao giờ?" at bounding box center [440, 181] width 405 height 18
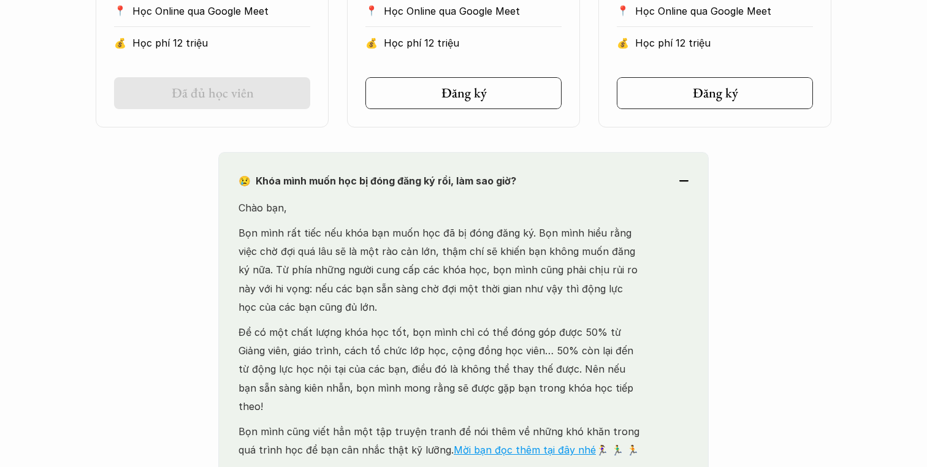
scroll to position [1067, 0]
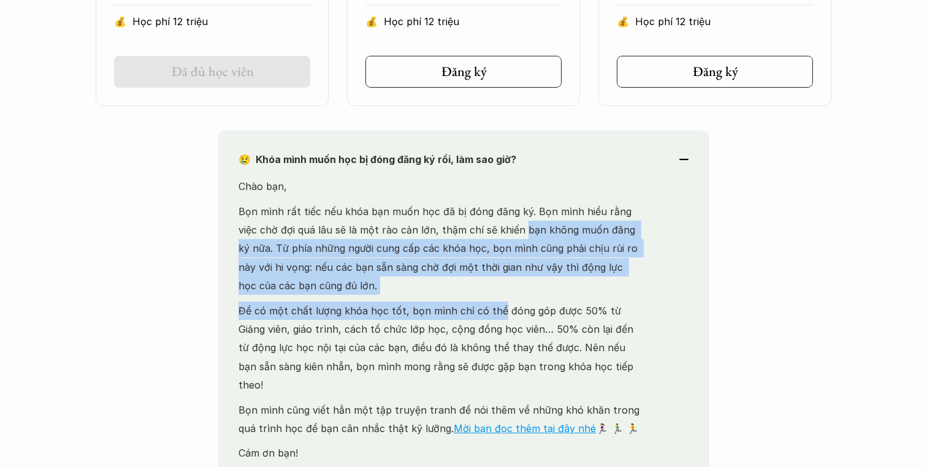
drag, startPoint x: 497, startPoint y: 229, endPoint x: 495, endPoint y: 319, distance: 90.1
click at [495, 319] on div "Chào bạn, Bọn mình rất tiếc nếu khóa bạn muốn học đã bị đóng đăng ký. Bọn mình …" at bounding box center [440, 332] width 405 height 310
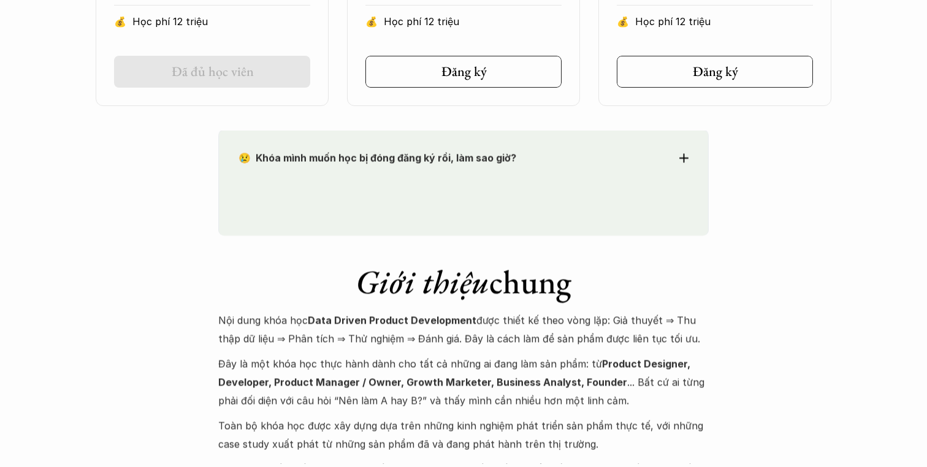
click at [493, 318] on div "Giới thiệu chung Nội dung khóa học Data Driven Product Development được thiết k…" at bounding box center [463, 377] width 490 height 278
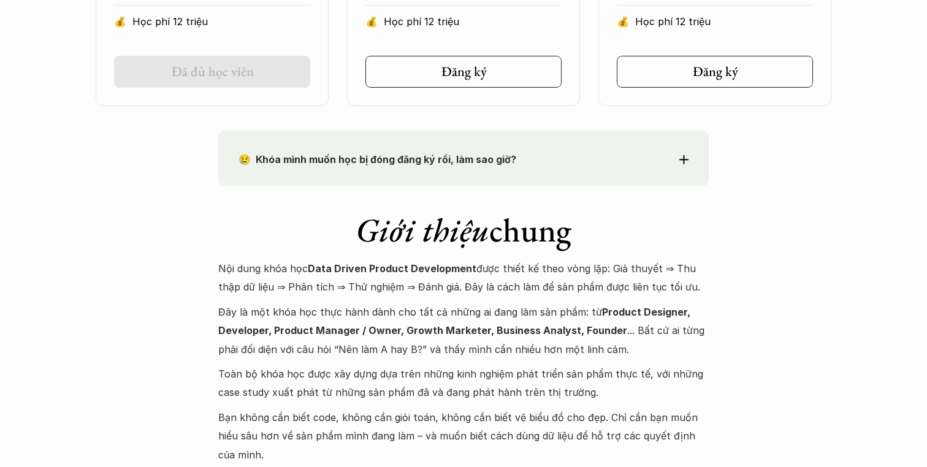
click at [571, 167] on p "😢 Khóa mình muốn học bị đóng đăng ký rồi, làm sao giờ?" at bounding box center [440, 159] width 405 height 18
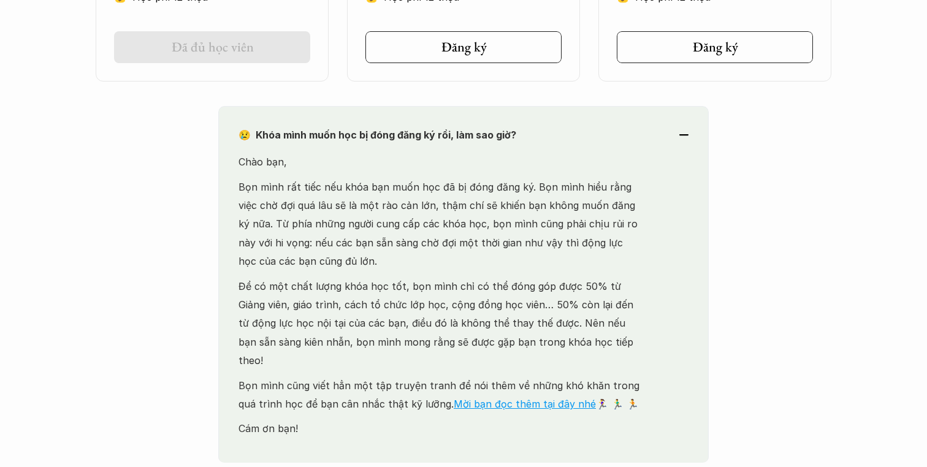
scroll to position [1098, 0]
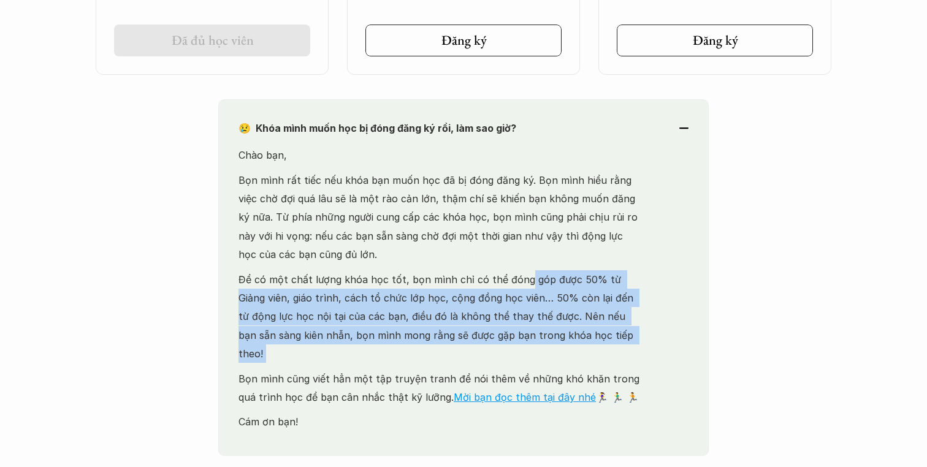
drag, startPoint x: 521, startPoint y: 270, endPoint x: 592, endPoint y: 350, distance: 106.8
click at [592, 350] on div "Chào bạn, Bọn mình rất tiếc nếu khóa bạn muốn học đã bị đóng đăng ký. Bọn mình …" at bounding box center [440, 301] width 405 height 310
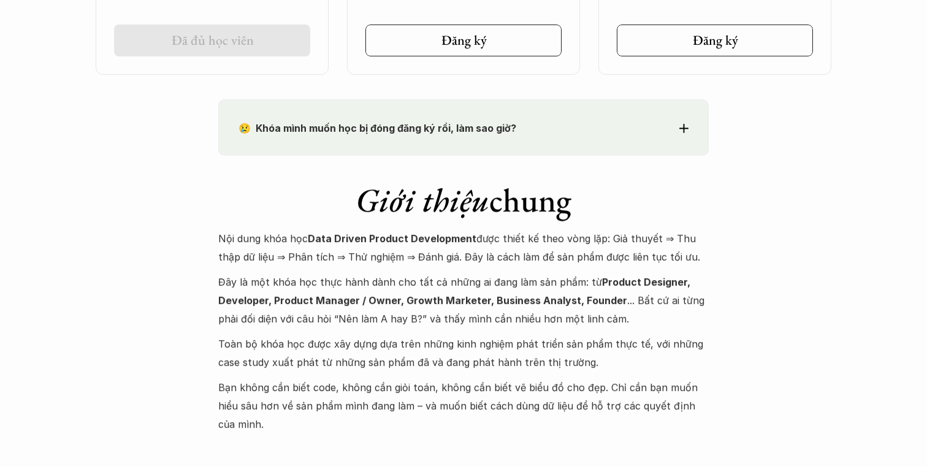
click at [548, 137] on p "😢 Khóa mình muốn học bị đóng đăng ký rồi, làm sao giờ?" at bounding box center [440, 128] width 405 height 18
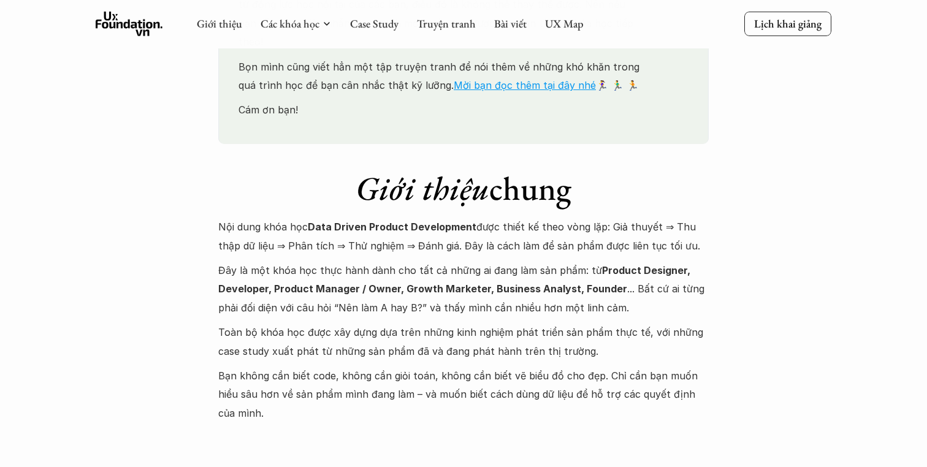
scroll to position [1401, 0]
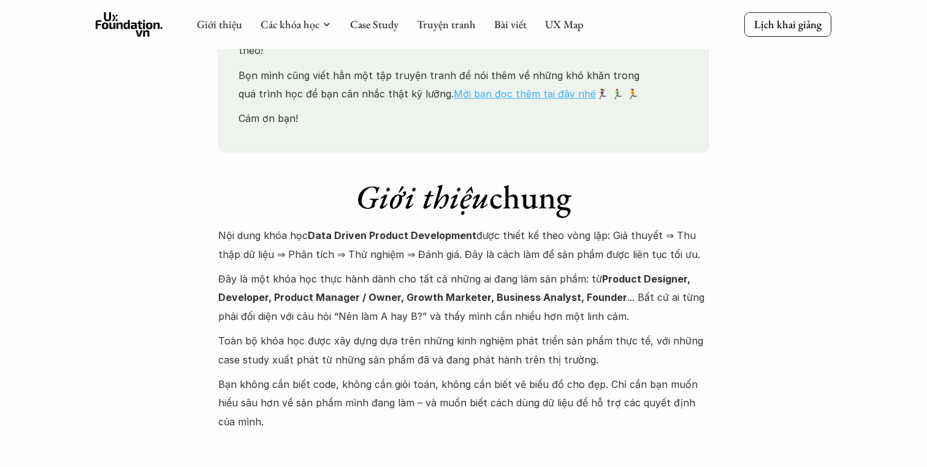
click at [506, 88] on link "Mời bạn đọc thêm tại đây nhé" at bounding box center [525, 94] width 142 height 12
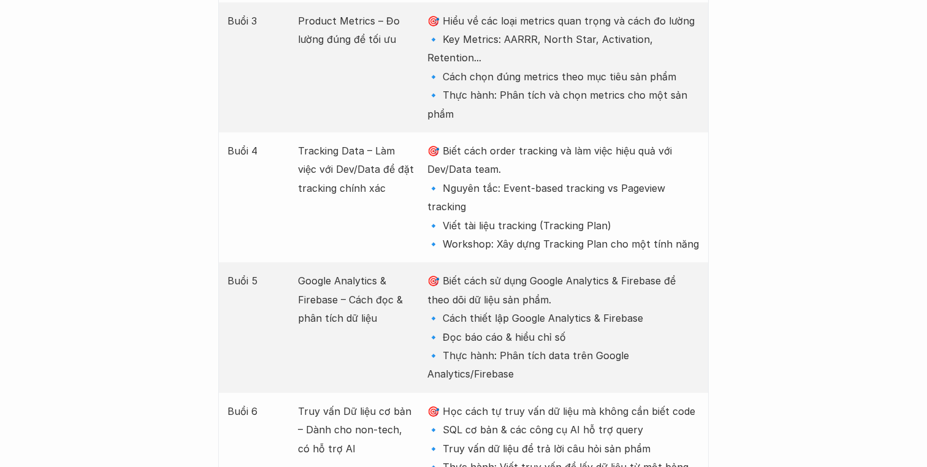
scroll to position [1997, 0]
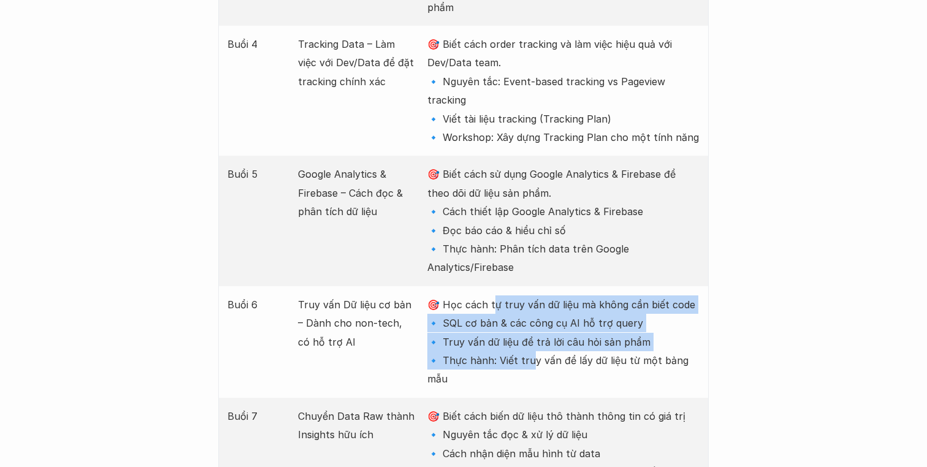
drag, startPoint x: 492, startPoint y: 213, endPoint x: 528, endPoint y: 270, distance: 67.5
click at [529, 295] on p "🎯 Học cách tự truy vấn dữ liệu mà không cần biết code 🔹 SQL cơ bản & các công c…" at bounding box center [563, 341] width 272 height 93
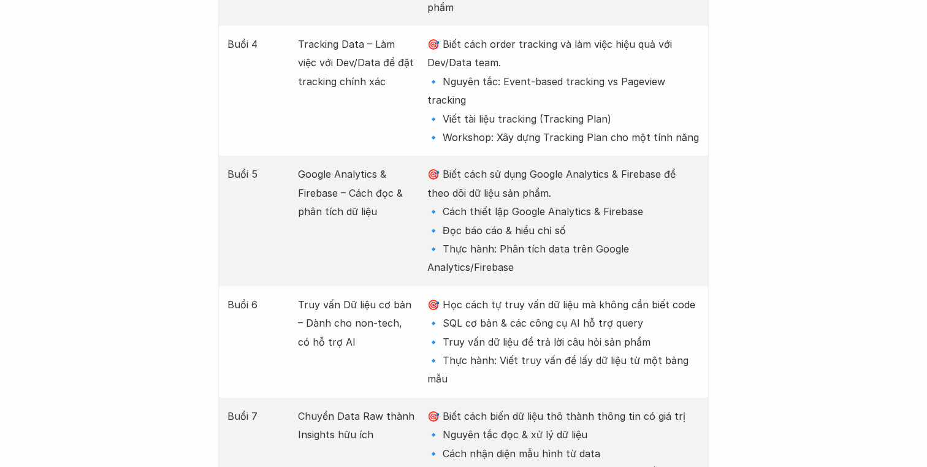
click at [546, 286] on div "Buổi 6 Truy vấn Dữ liệu cơ bản – Dành cho non-tech, có hỗ trợ AI 🎯 Học cách tự …" at bounding box center [463, 342] width 490 height 112
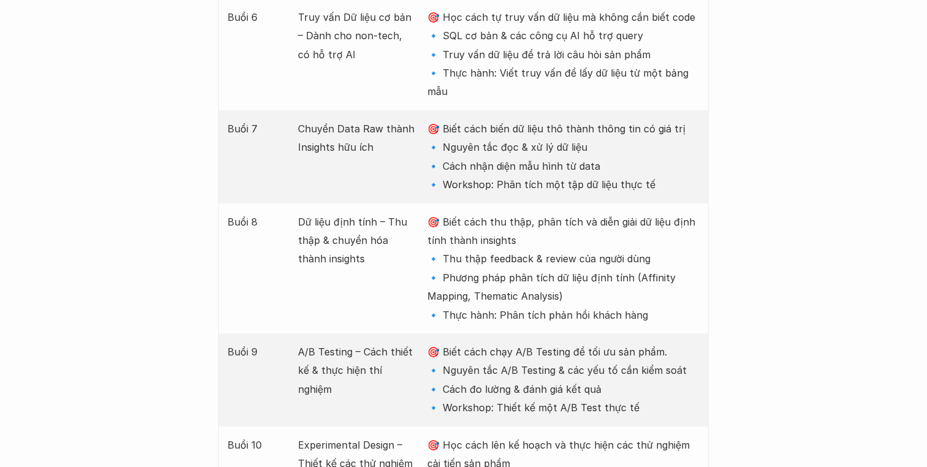
scroll to position [2336, 0]
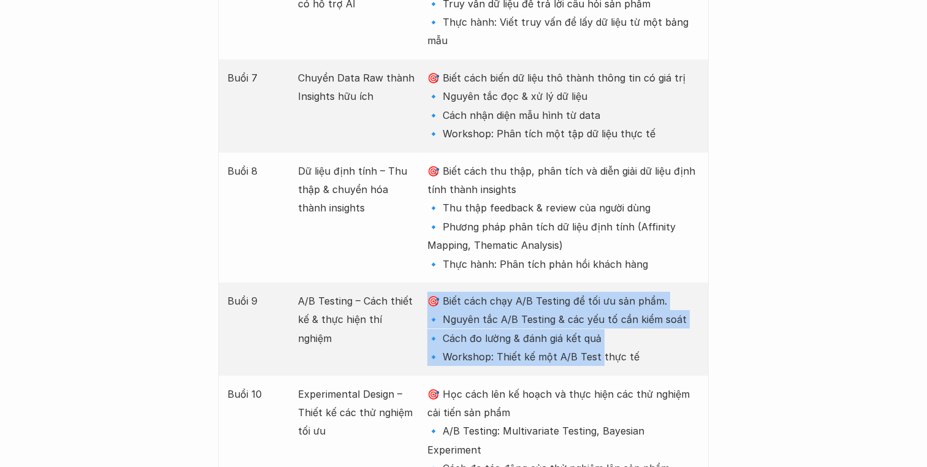
drag, startPoint x: 577, startPoint y: 172, endPoint x: 593, endPoint y: 252, distance: 81.3
click at [593, 283] on div "Buổi 9 A/B Testing – Cách thiết kế & thực hiện thí nghiệm 🎯 Biết cách chạy A/B …" at bounding box center [463, 329] width 490 height 93
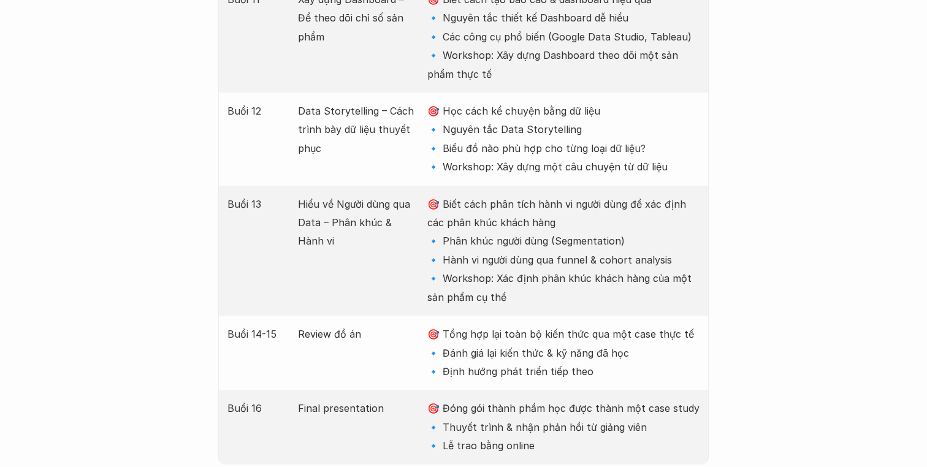
scroll to position [2883, 0]
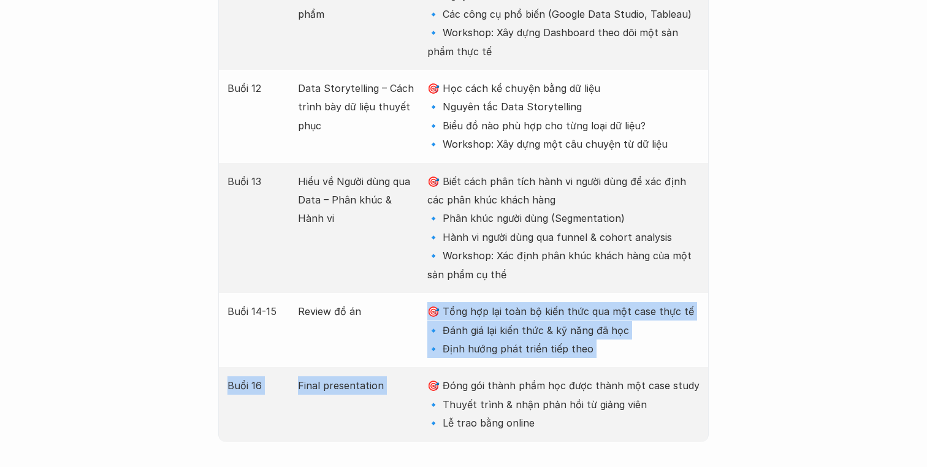
drag, startPoint x: 655, startPoint y: 166, endPoint x: 653, endPoint y: 239, distance: 73.6
click at [653, 367] on div "Buổi 16 Final presentation 🎯 Đóng gói thành phầm học được thành một case study …" at bounding box center [463, 404] width 490 height 74
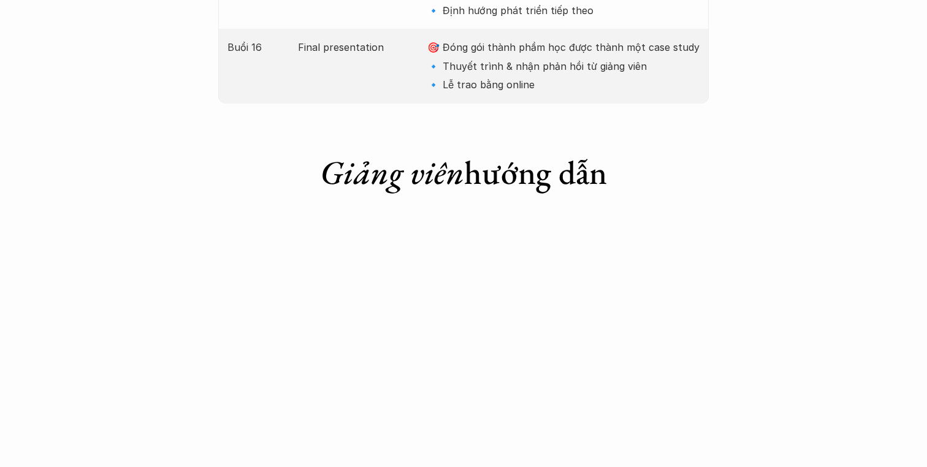
scroll to position [3283, 0]
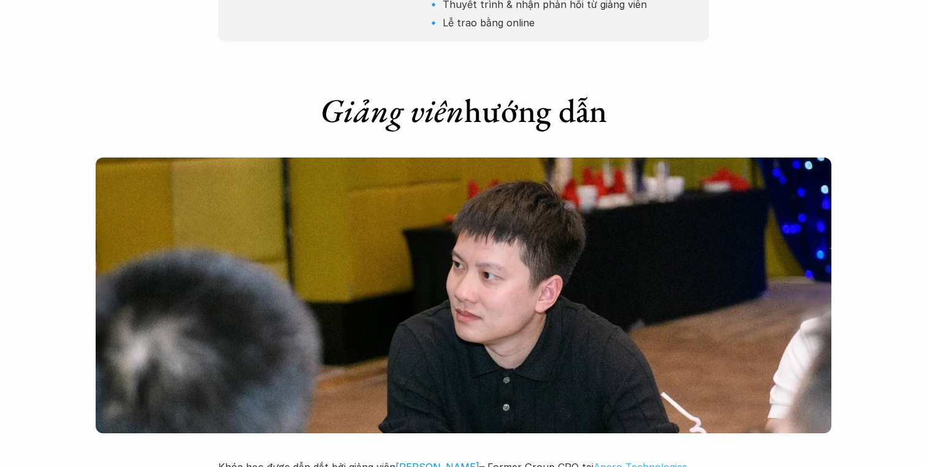
click at [637, 461] on link "Apero Technologies Group" at bounding box center [454, 476] width 472 height 31
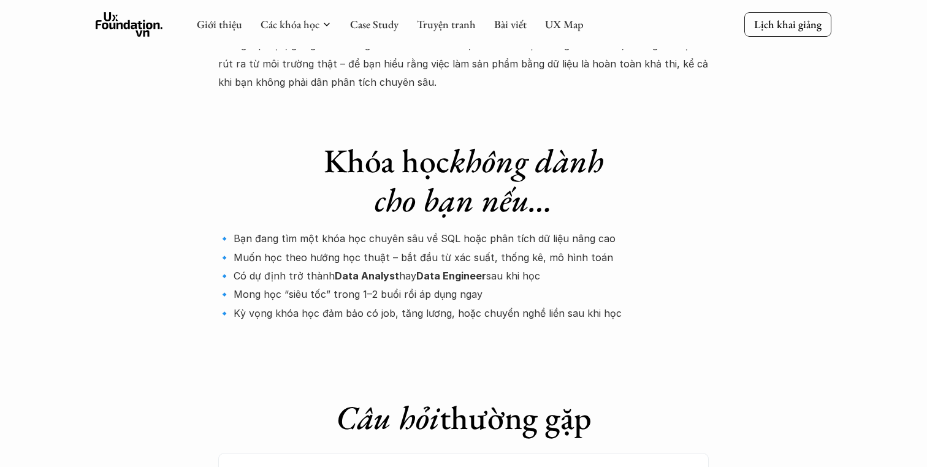
scroll to position [3859, 0]
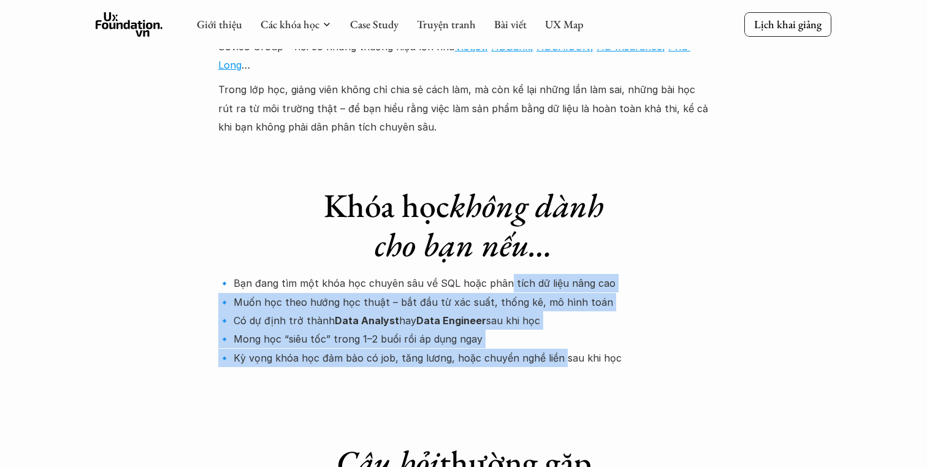
drag, startPoint x: 501, startPoint y: 125, endPoint x: 555, endPoint y: 215, distance: 104.8
click at [555, 274] on p "🔹 Bạn đang tìm một khóa học chuyên sâu về SQL hoặc phân tích dữ liệu nâng cao 🔹…" at bounding box center [463, 320] width 490 height 93
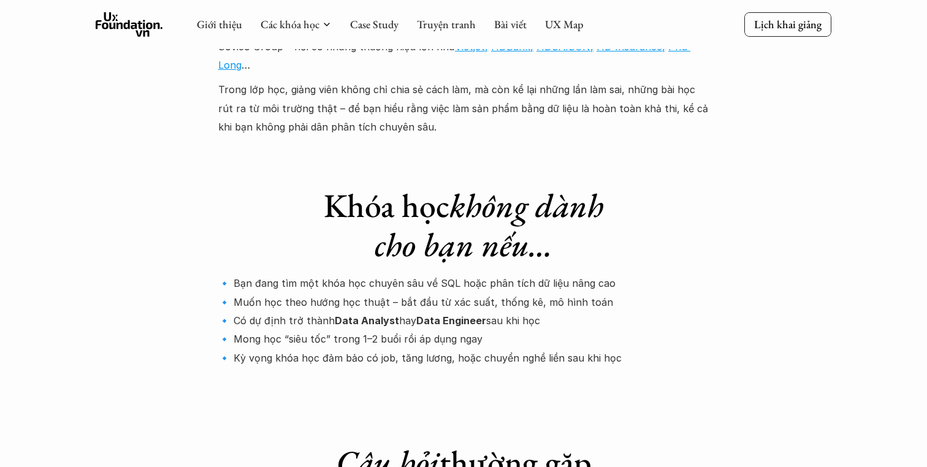
drag, startPoint x: 617, startPoint y: 215, endPoint x: 629, endPoint y: 106, distance: 109.8
click at [629, 161] on div "Khóa học không dành cho bạn nếu… 🔹 Bạn đang tìm một khóa học chuyên sâu về SQL …" at bounding box center [463, 277] width 490 height 233
drag, startPoint x: 629, startPoint y: 106, endPoint x: 652, endPoint y: 221, distance: 117.5
click at [652, 221] on div "Khóa học không dành cho bạn nếu… 🔹 Bạn đang tìm một khóa học chuyên sâu về SQL …" at bounding box center [463, 277] width 490 height 233
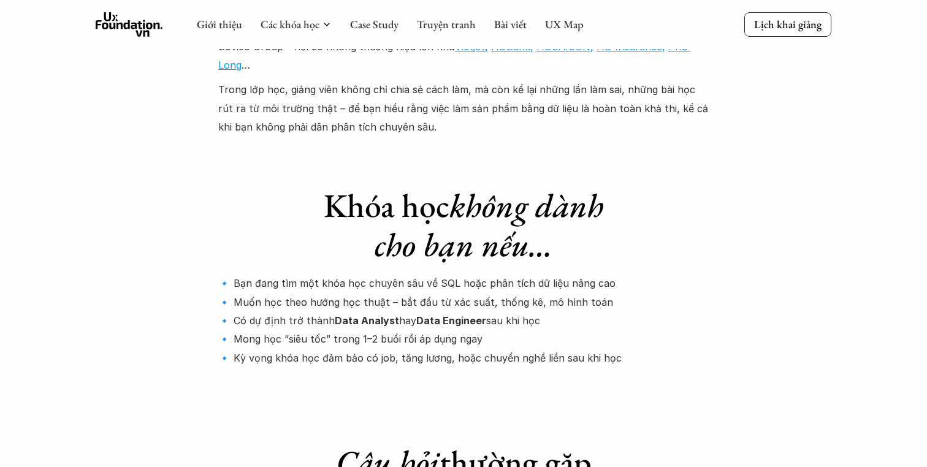
click at [652, 221] on div "Khóa học không dành cho bạn nếu… 🔹 Bạn đang tìm một khóa học chuyên sâu về SQL …" at bounding box center [463, 277] width 490 height 233
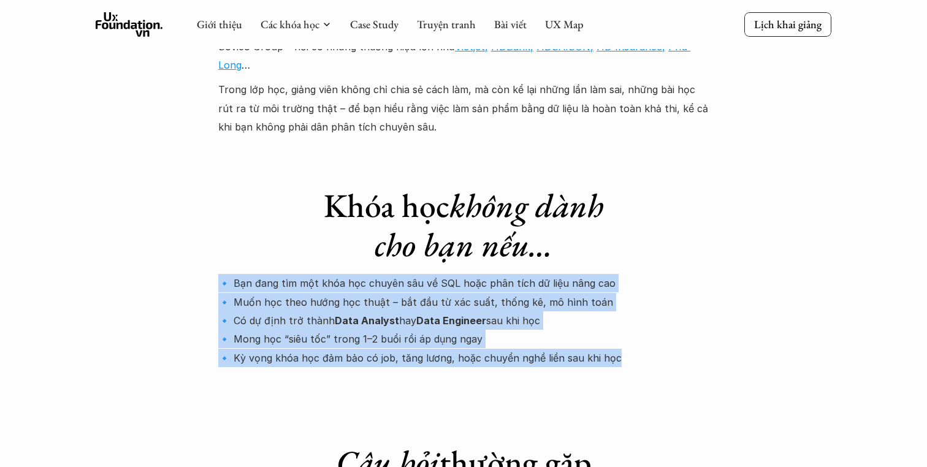
drag, startPoint x: 652, startPoint y: 221, endPoint x: 650, endPoint y: 111, distance: 110.4
click at [650, 161] on div "Khóa học không dành cho bạn nếu… 🔹 Bạn đang tìm một khóa học chuyên sâu về SQL …" at bounding box center [463, 277] width 490 height 233
drag, startPoint x: 598, startPoint y: 129, endPoint x: 659, endPoint y: 213, distance: 103.6
click at [659, 274] on p "🔹 Bạn đang tìm một khóa học chuyên sâu về SQL hoặc phân tích dữ liệu nâng cao 🔹…" at bounding box center [463, 320] width 490 height 93
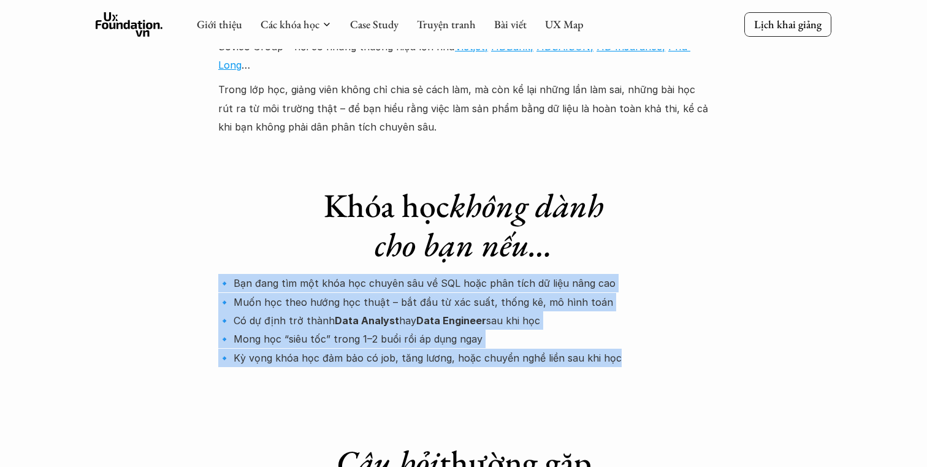
click at [659, 274] on p "🔹 Bạn đang tìm một khóa học chuyên sâu về SQL hoặc phân tích dữ liệu nâng cao 🔹…" at bounding box center [463, 320] width 490 height 93
drag, startPoint x: 218, startPoint y: 131, endPoint x: 691, endPoint y: 204, distance: 479.4
click at [691, 274] on p "🔹 Bạn đang tìm một khóa học chuyên sâu về SQL hoặc phân tích dữ liệu nâng cao 🔹…" at bounding box center [463, 320] width 490 height 93
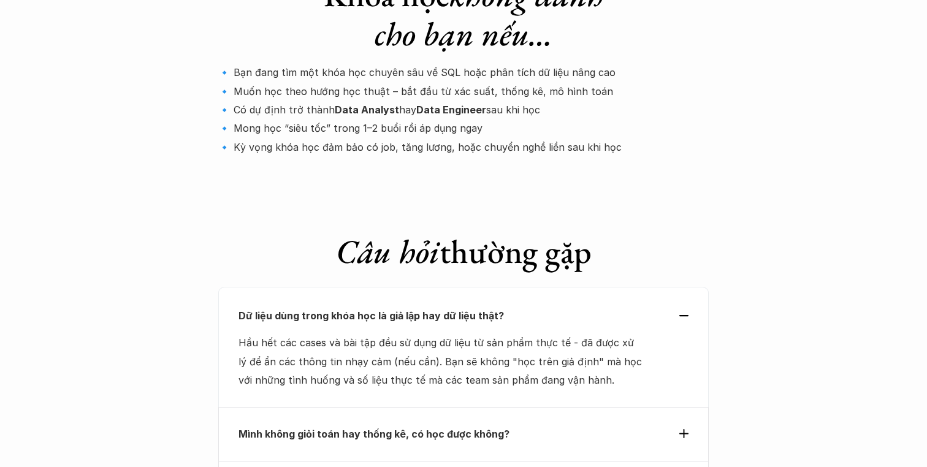
scroll to position [4071, 0]
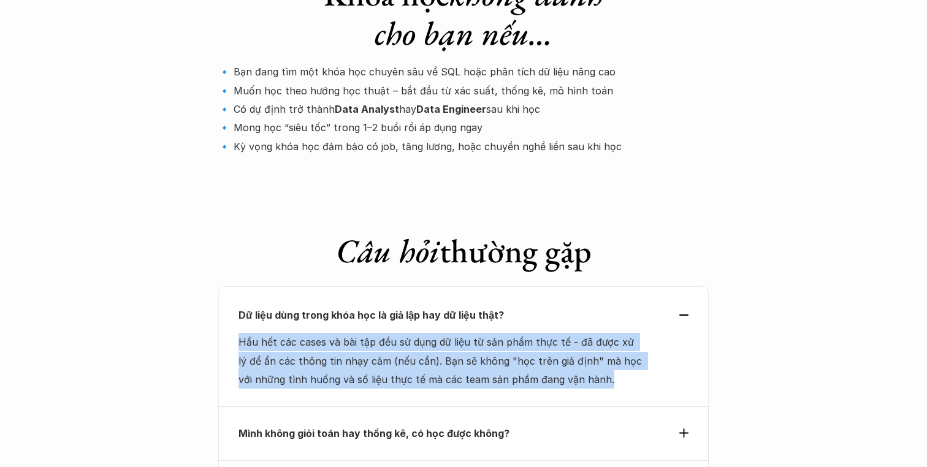
drag, startPoint x: 585, startPoint y: 171, endPoint x: 613, endPoint y: 238, distance: 72.5
click at [613, 286] on div "Dữ liệu dùng trong khóa học là giả lập hay dữ liệu thật? Hầu hết các cases và b…" at bounding box center [463, 346] width 490 height 120
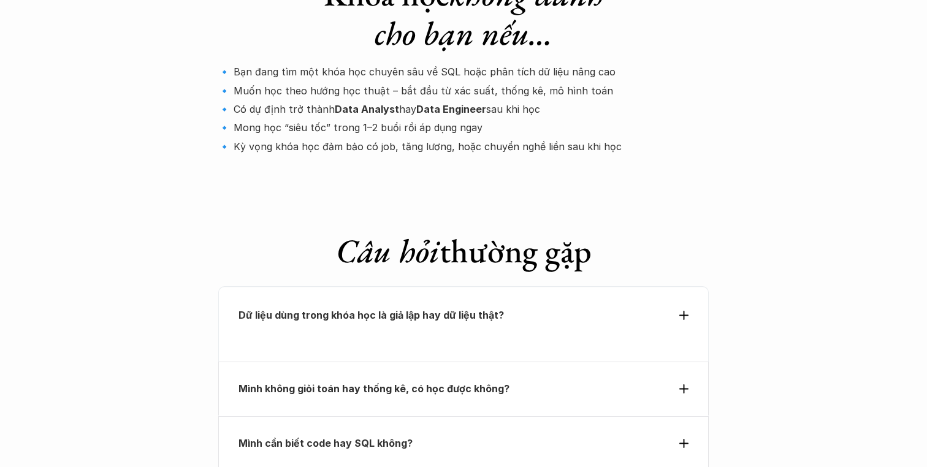
click at [613, 362] on div "Mình không giỏi toán hay thống kê, có học được không?" at bounding box center [463, 389] width 490 height 54
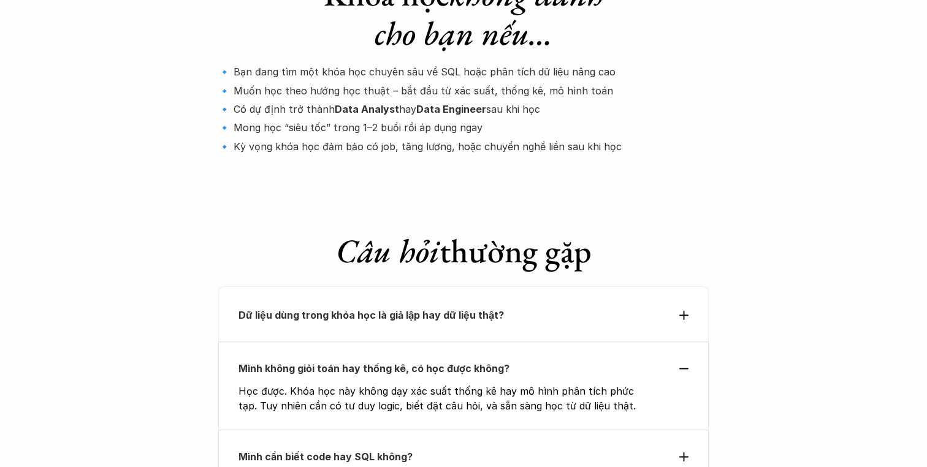
click at [659, 286] on div "Dữ liệu dùng trong khóa học là giả lập hay dữ liệu thật?" at bounding box center [463, 314] width 490 height 56
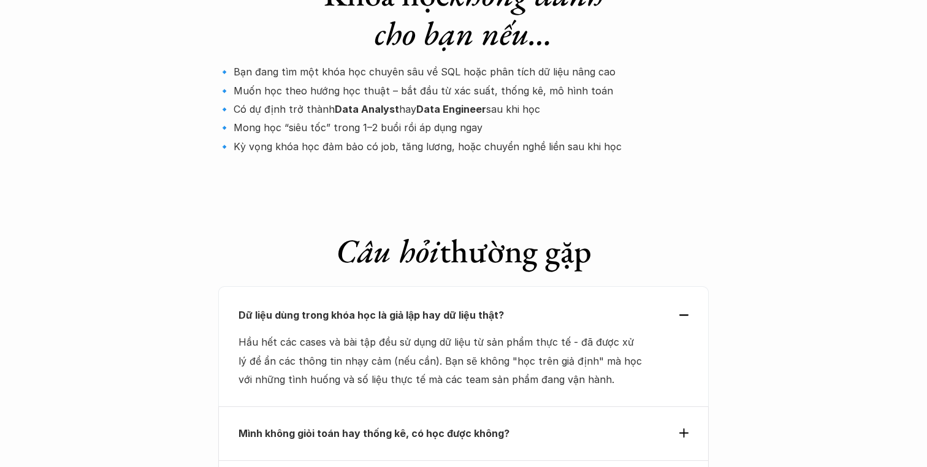
click at [636, 406] on div "Mình không giỏi toán hay thống kê, có học được không?" at bounding box center [463, 433] width 490 height 54
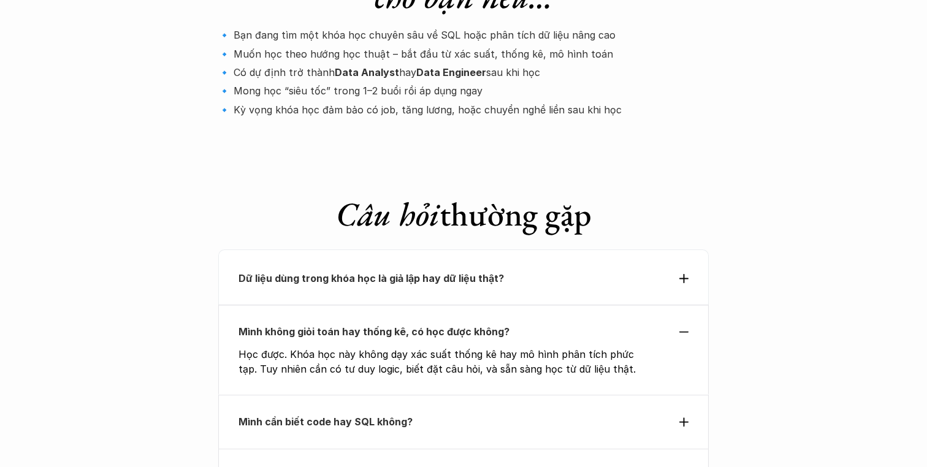
scroll to position [4116, 0]
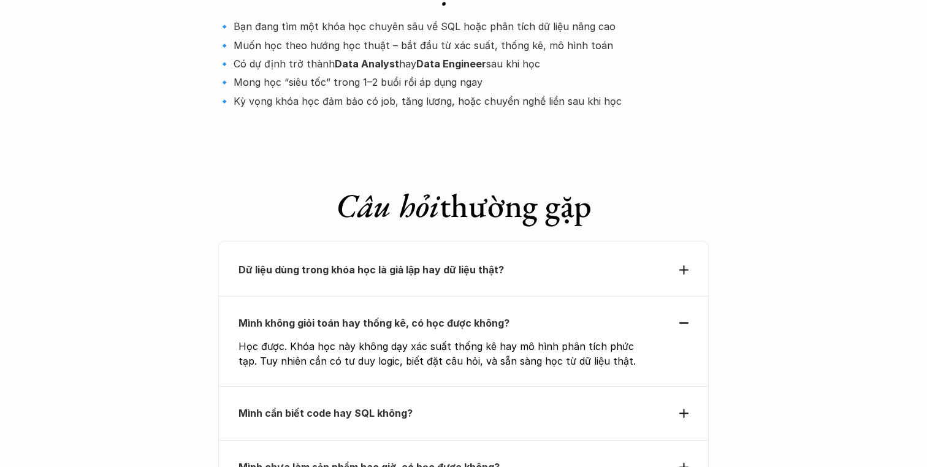
click at [590, 386] on div "Mình cần biết code hay SQL không?" at bounding box center [463, 413] width 490 height 54
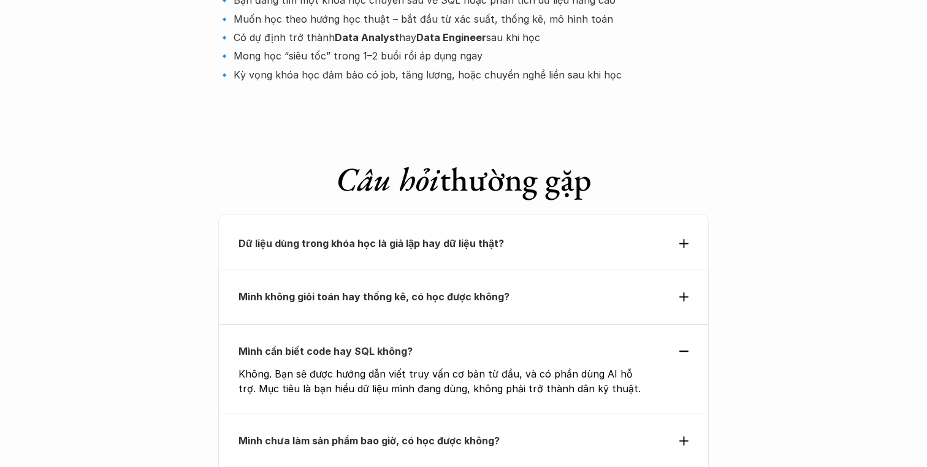
scroll to position [4152, 0]
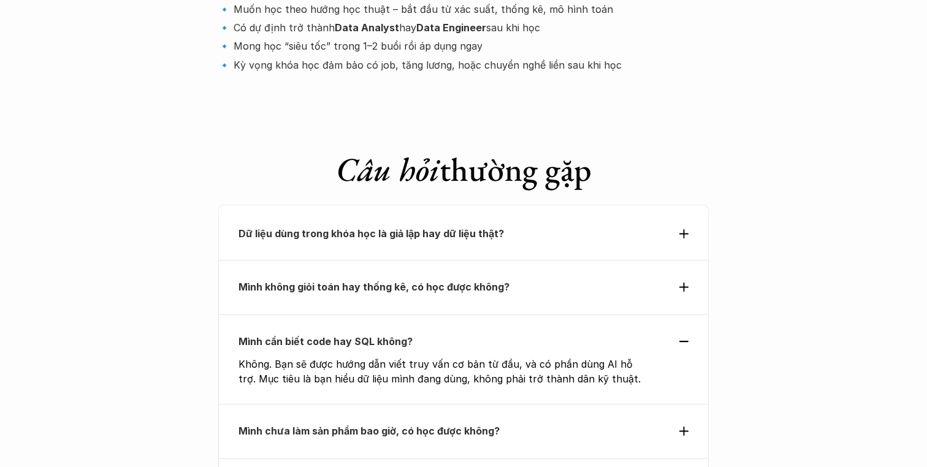
click at [606, 404] on div "Mình chưa làm sản phẩm bao giờ, có học được không?" at bounding box center [463, 431] width 490 height 54
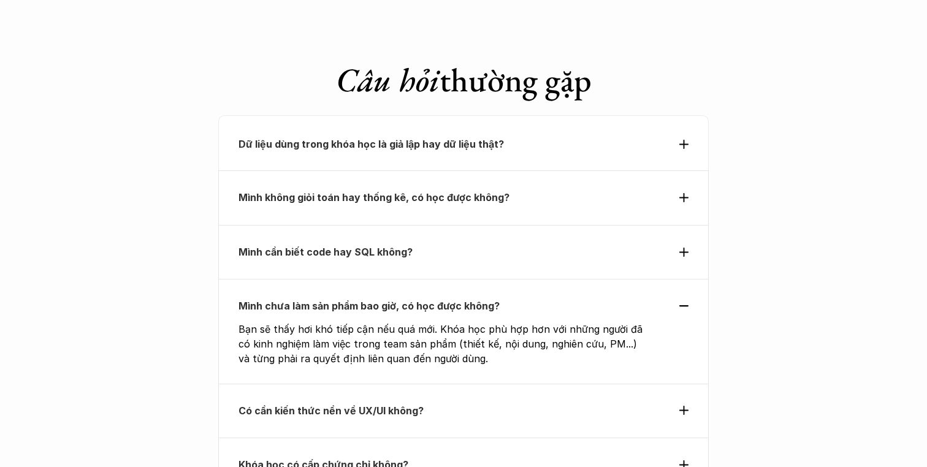
scroll to position [4267, 0]
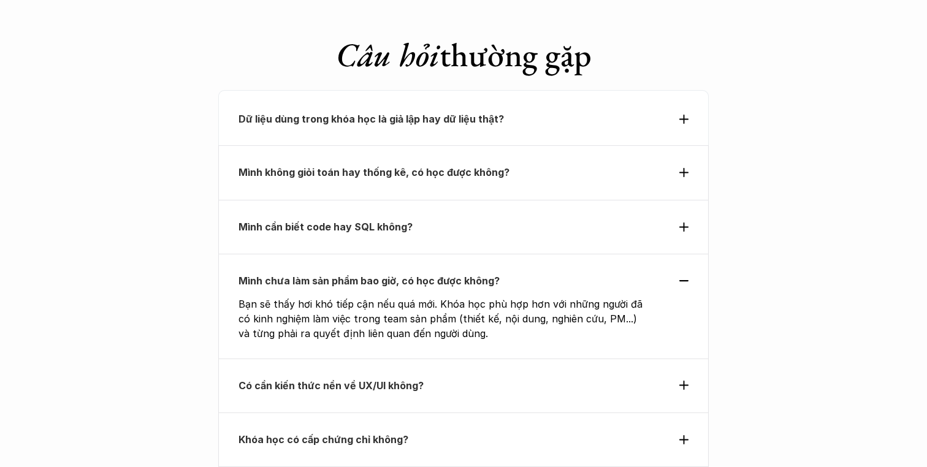
click at [586, 376] on p "Có cần kiến thức nền về UX/UI không?" at bounding box center [440, 385] width 405 height 18
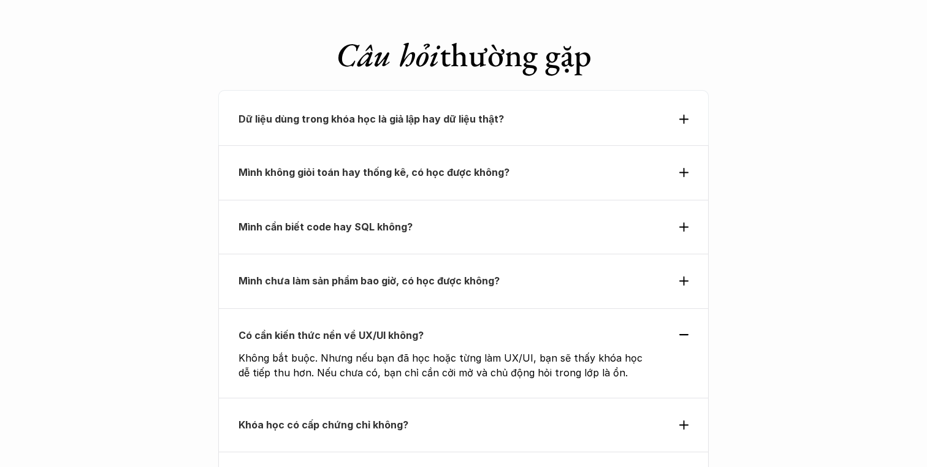
click at [660, 398] on div "Khóa học có cấp chứng chỉ không?" at bounding box center [463, 425] width 490 height 54
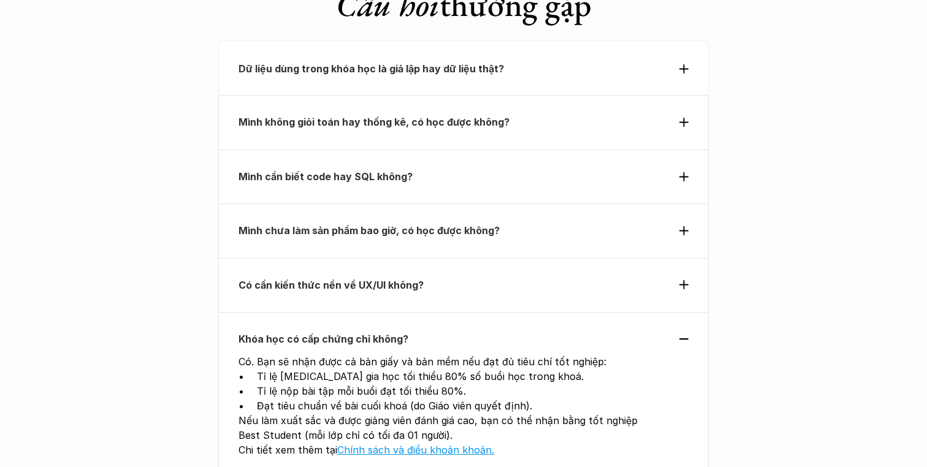
scroll to position [4322, 0]
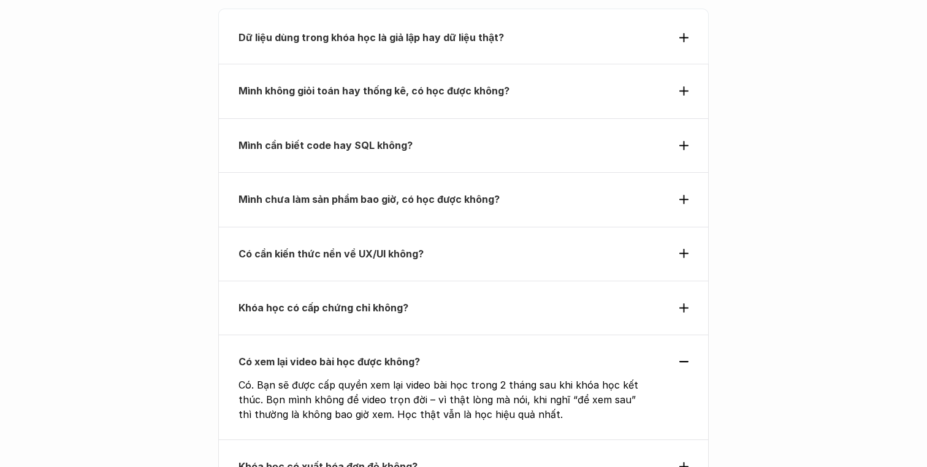
scroll to position [4350, 0]
click at [622, 438] on div "Khóa học có xuất hóa đơn đỏ không?" at bounding box center [463, 465] width 490 height 54
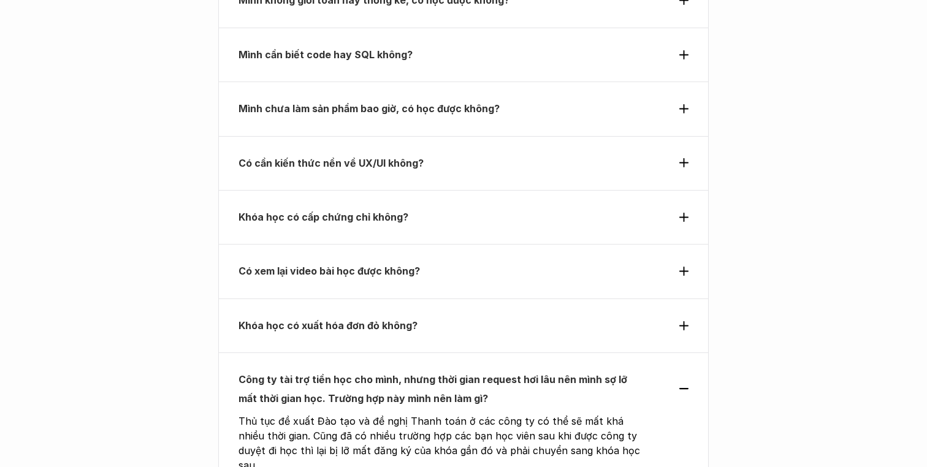
scroll to position [4440, 0]
click at [676, 370] on div "Công ty tài trợ tiền học cho mình, nhưng thời gian request hơi lâu nên mình sợ …" at bounding box center [463, 388] width 450 height 37
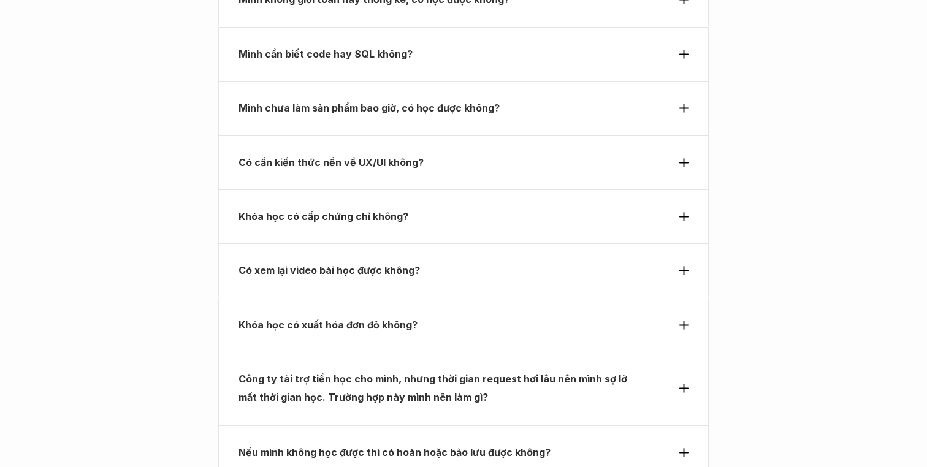
click at [629, 443] on p "Nếu mình không học được thì có hoàn hoặc bảo lưu được không?" at bounding box center [440, 452] width 405 height 18
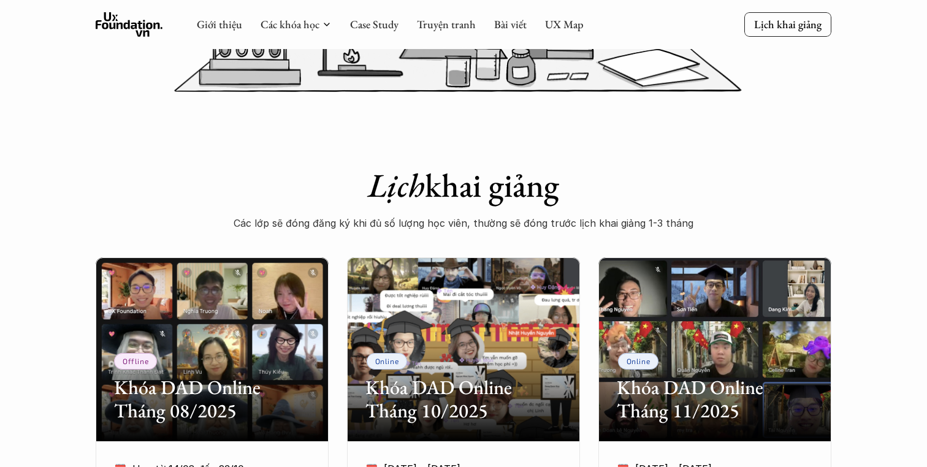
scroll to position [79, 0]
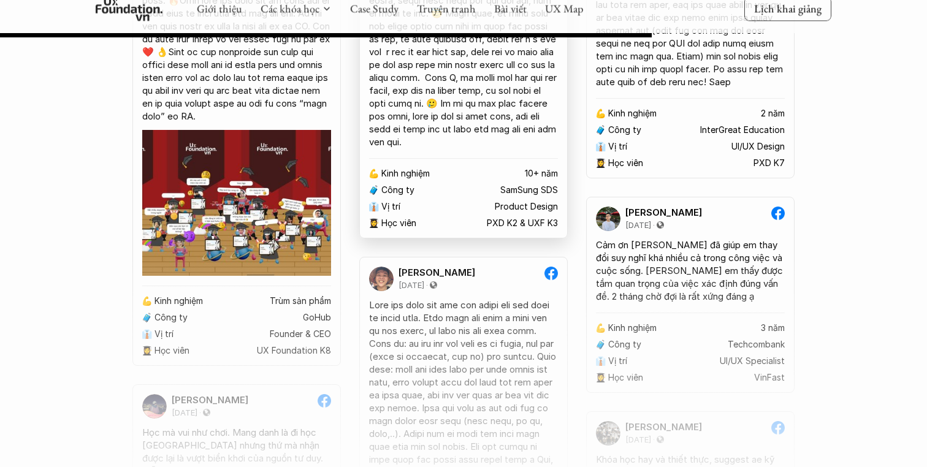
scroll to position [9349, 0]
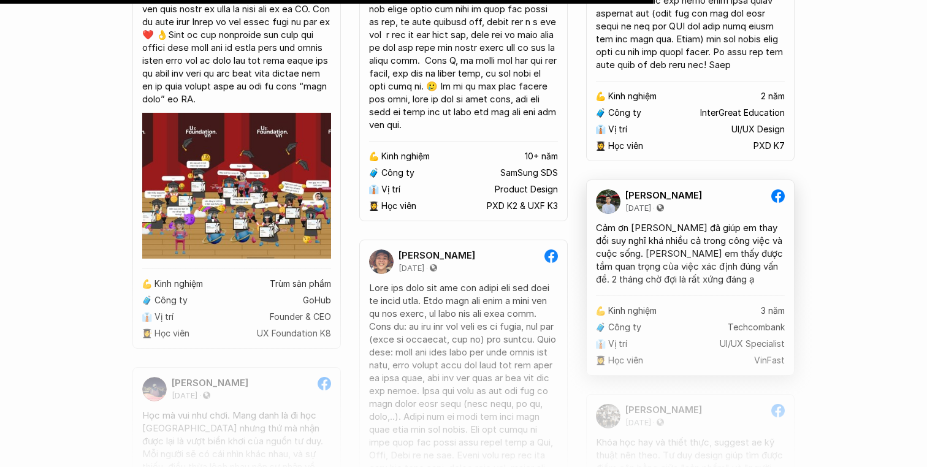
click at [607, 214] on img at bounding box center [608, 201] width 25 height 25
